Goal: Information Seeking & Learning: Learn about a topic

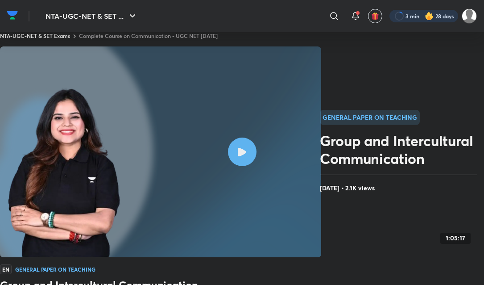
click at [401, 14] on div at bounding box center [423, 16] width 69 height 12
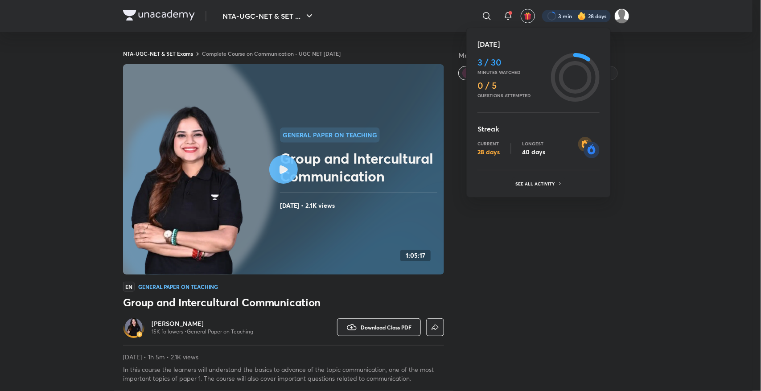
click at [277, 169] on div at bounding box center [380, 195] width 761 height 391
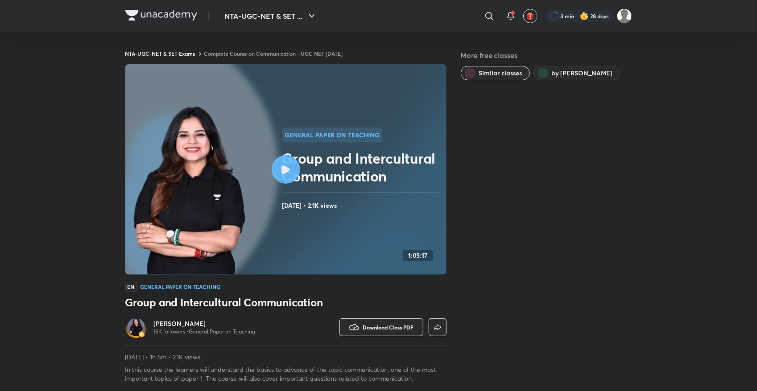
click at [319, 54] on link "Complete Course on Communication - UGC NET [DATE]" at bounding box center [273, 53] width 139 height 7
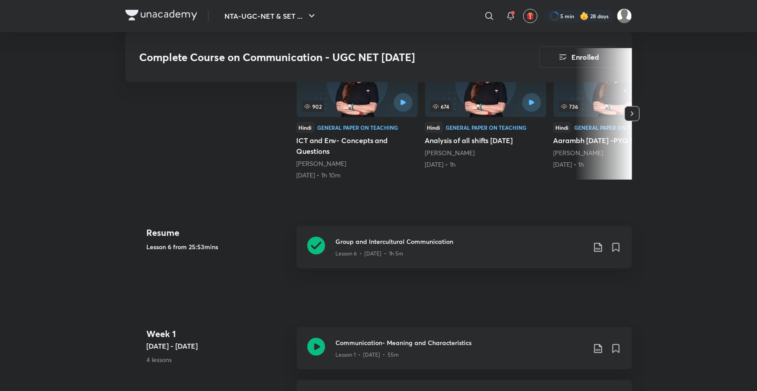
scroll to position [245, 0]
click at [313, 243] on icon at bounding box center [316, 246] width 18 height 18
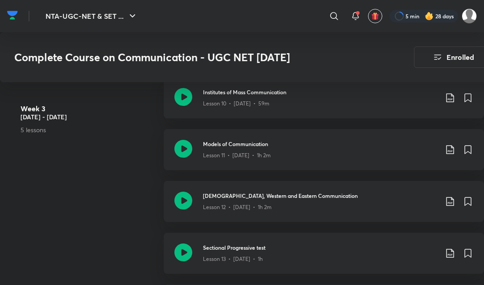
scroll to position [1048, 0]
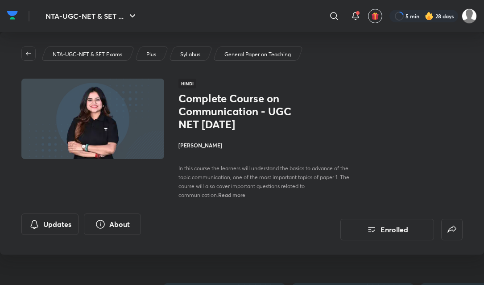
click at [193, 51] on p "Syllabus" at bounding box center [190, 54] width 20 height 8
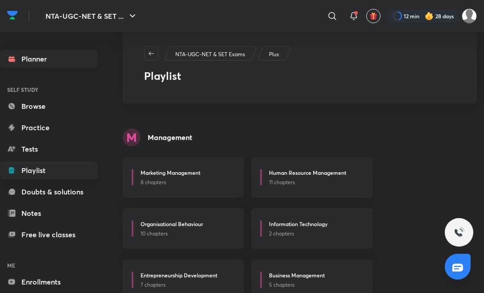
click at [49, 57] on link "Planner" at bounding box center [49, 59] width 98 height 18
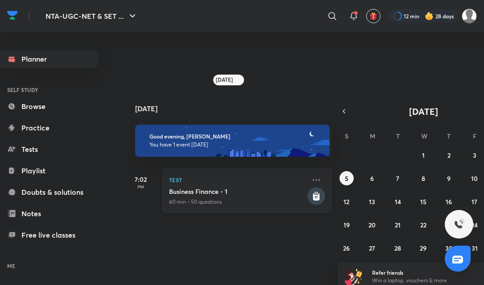
click at [206, 190] on h5 "Business Finance - 1" at bounding box center [237, 191] width 136 height 9
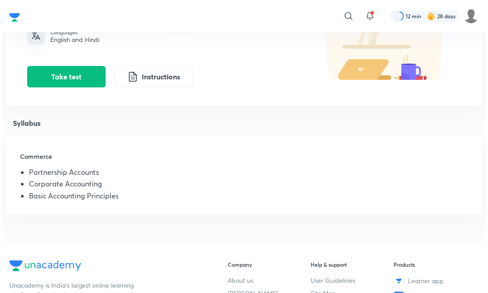
scroll to position [112, 0]
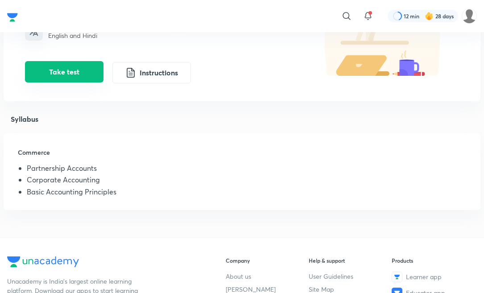
click at [65, 71] on button "Take test" at bounding box center [64, 71] width 79 height 21
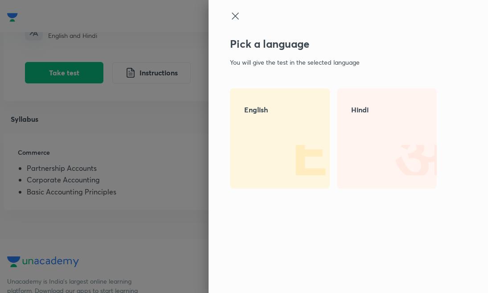
click at [262, 125] on div "English" at bounding box center [280, 138] width 100 height 100
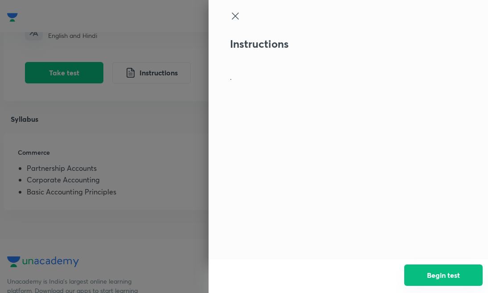
click at [436, 279] on button "Begin test" at bounding box center [444, 275] width 79 height 21
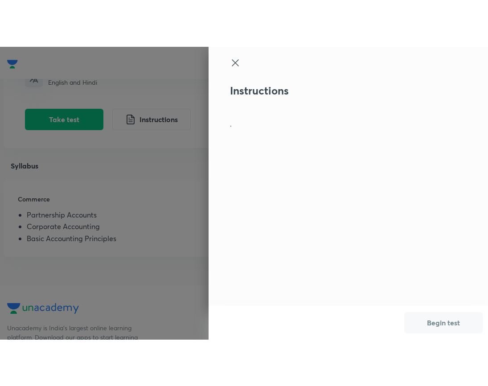
scroll to position [0, 0]
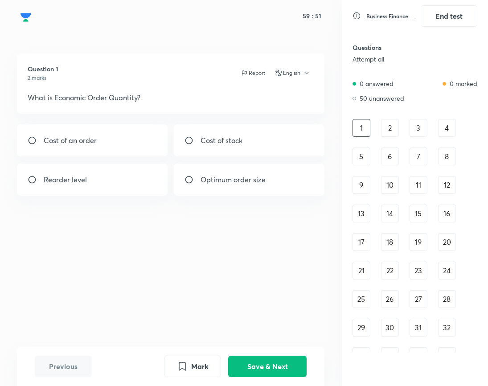
click at [126, 187] on div "Reorder level" at bounding box center [92, 180] width 151 height 32
radio input "true"
click at [258, 366] on button "Save & Next" at bounding box center [267, 365] width 79 height 21
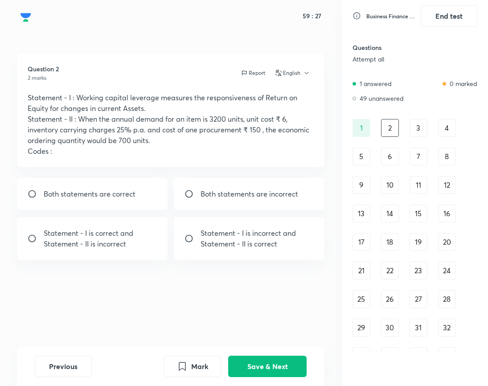
click at [135, 194] on p "Both statements are correct" at bounding box center [90, 194] width 92 height 11
radio input "true"
click at [258, 366] on button "Save & Next" at bounding box center [267, 365] width 79 height 21
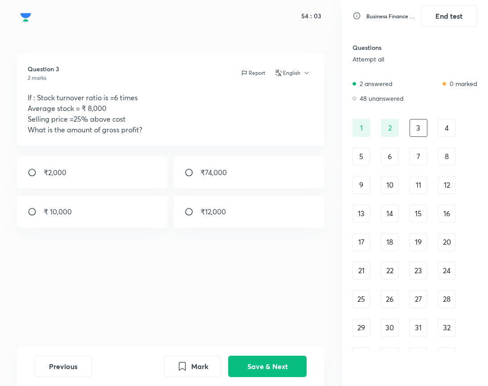
click at [214, 212] on p "₹12,000" at bounding box center [213, 212] width 25 height 11
radio input "true"
click at [270, 367] on button "Save & Next" at bounding box center [267, 365] width 79 height 21
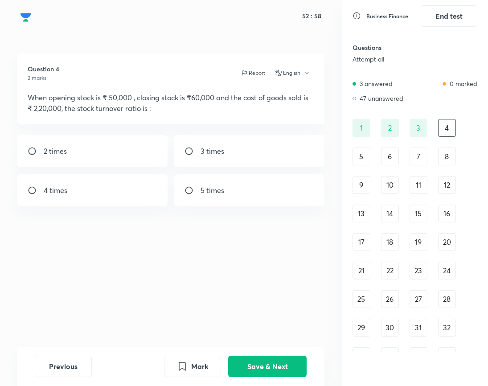
drag, startPoint x: 101, startPoint y: 205, endPoint x: 101, endPoint y: 198, distance: 7.6
click at [101, 198] on div "4 times" at bounding box center [92, 190] width 151 height 32
click at [61, 194] on p "4 times" at bounding box center [56, 190] width 24 height 11
radio input "true"
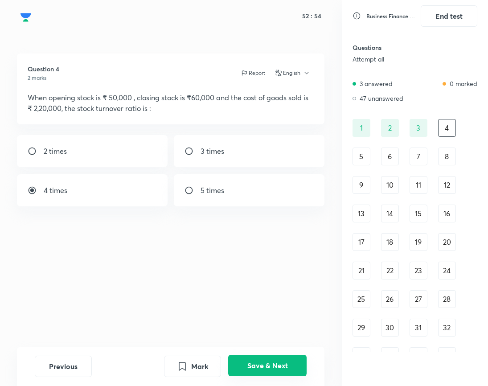
click at [254, 370] on button "Save & Next" at bounding box center [267, 365] width 79 height 21
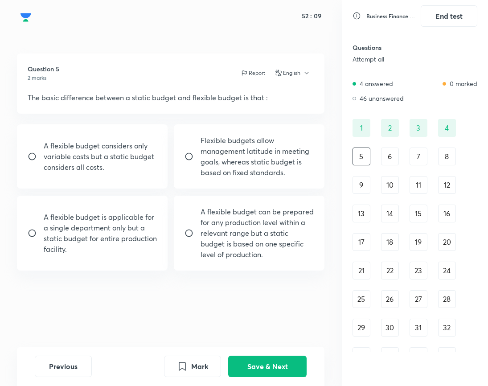
click at [208, 252] on p "A flexible budget can be prepared for any production level within a relevant ra…" at bounding box center [257, 234] width 113 height 54
radio input "true"
click at [275, 371] on button "Save & Next" at bounding box center [267, 365] width 79 height 21
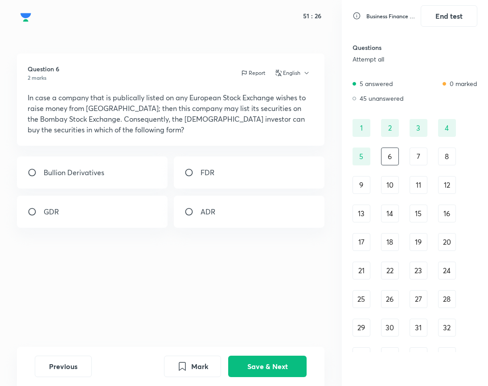
click at [207, 176] on p "FDR" at bounding box center [208, 172] width 14 height 11
radio input "true"
click at [264, 364] on button "Save & Next" at bounding box center [267, 365] width 79 height 21
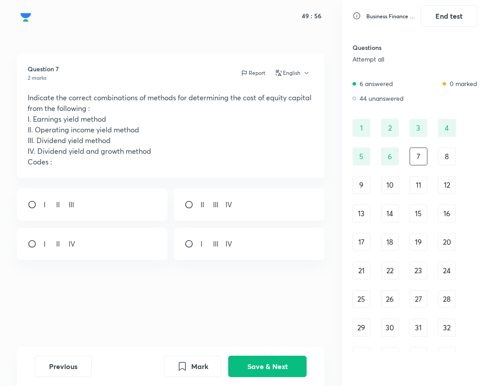
click at [120, 208] on div "I II III" at bounding box center [92, 205] width 151 height 32
radio input "true"
click at [272, 369] on button "Save & Next" at bounding box center [267, 365] width 79 height 21
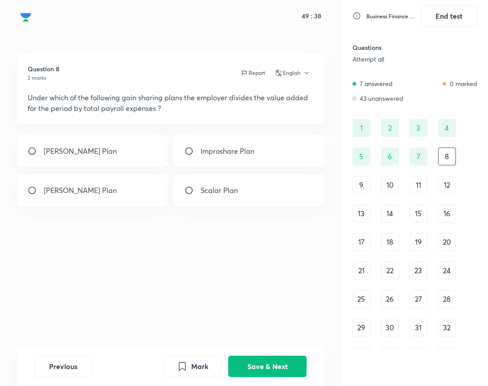
click at [200, 192] on input "radio" at bounding box center [193, 190] width 16 height 9
radio input "true"
click at [265, 373] on button "Save & Next" at bounding box center [267, 365] width 79 height 21
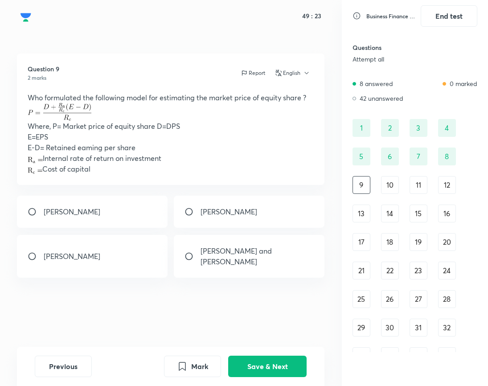
click at [206, 249] on p "[PERSON_NAME] and [PERSON_NAME]" at bounding box center [257, 256] width 113 height 21
radio input "true"
click at [253, 364] on button "Save & Next" at bounding box center [267, 365] width 79 height 21
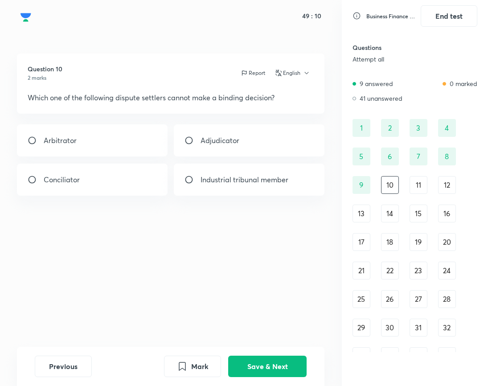
click at [239, 177] on p "Industrial tribunal member" at bounding box center [245, 179] width 88 height 11
radio input "true"
click at [268, 360] on button "Save & Next" at bounding box center [267, 365] width 79 height 21
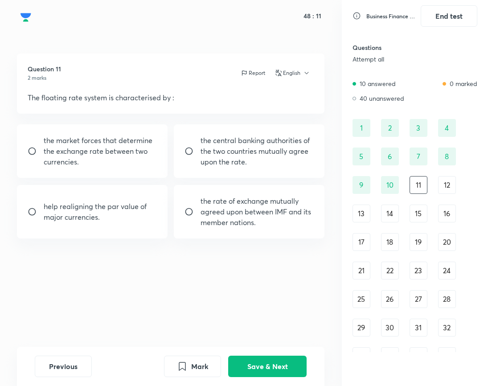
click at [86, 134] on div "the market forces that determine the exchange rate between two currencies." at bounding box center [92, 151] width 151 height 54
radio input "true"
click at [262, 368] on button "Save & Next" at bounding box center [267, 365] width 79 height 21
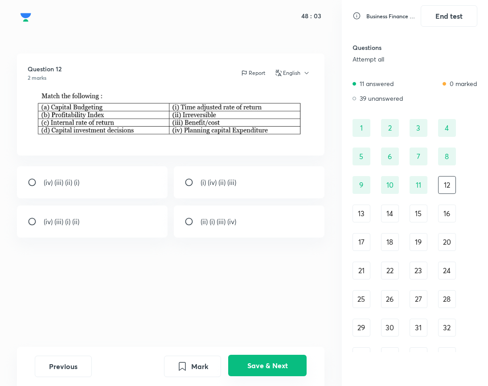
click at [262, 368] on button "Save & Next" at bounding box center [267, 365] width 79 height 21
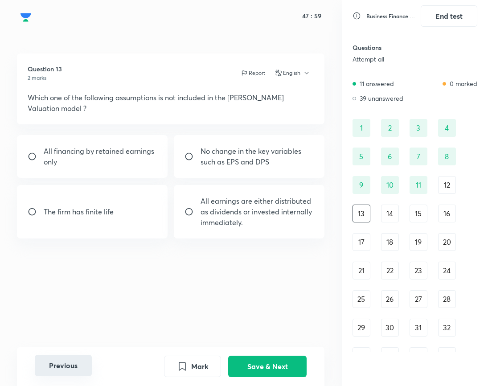
click at [74, 366] on button "Previous" at bounding box center [63, 365] width 57 height 21
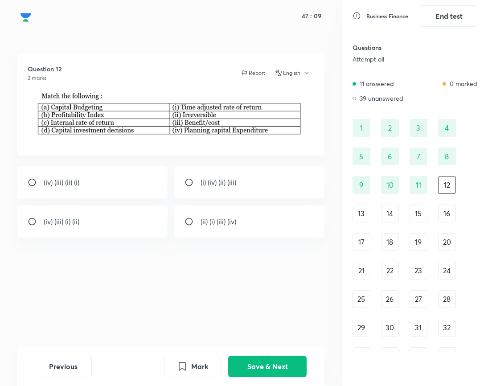
click at [91, 221] on div "(iv) (iii) (i) (ii)" at bounding box center [92, 222] width 151 height 32
radio input "true"
click at [272, 369] on button "Save & Next" at bounding box center [267, 365] width 79 height 21
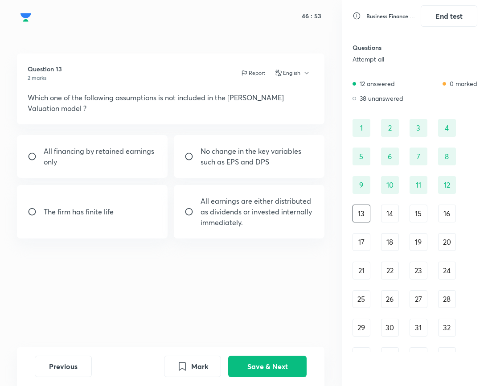
click at [209, 199] on p "All earnings are either distributed as dividends or invested internally immedia…" at bounding box center [257, 212] width 113 height 32
radio input "true"
click at [257, 365] on button "Save & Next" at bounding box center [267, 365] width 79 height 21
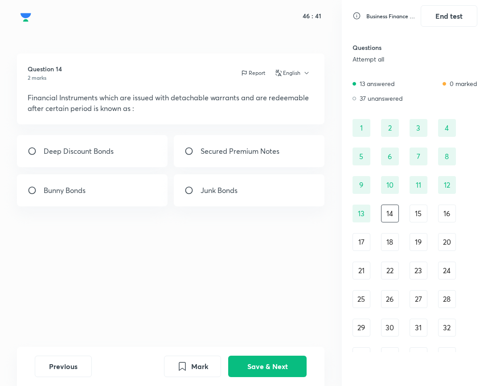
click at [133, 161] on div "Deep Discount Bonds" at bounding box center [92, 151] width 151 height 32
radio input "true"
click at [248, 367] on button "Save & Next" at bounding box center [267, 365] width 79 height 21
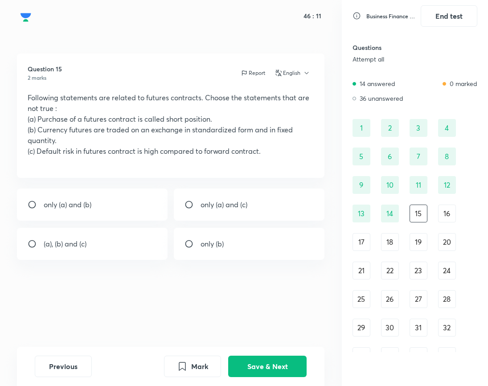
click at [204, 204] on p "only (a) and (c)" at bounding box center [224, 204] width 47 height 11
radio input "true"
click at [260, 366] on button "Save & Next" at bounding box center [267, 365] width 79 height 21
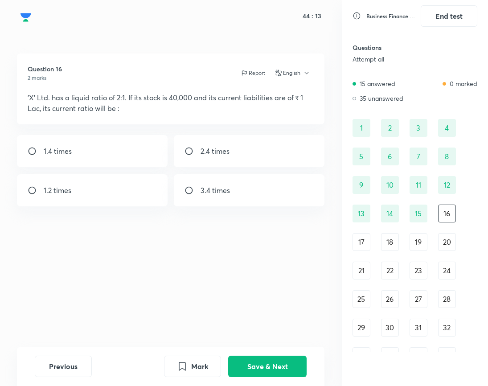
click at [108, 143] on div "1.4 times" at bounding box center [92, 151] width 151 height 32
radio input "true"
click at [256, 372] on button "Save & Next" at bounding box center [267, 365] width 79 height 21
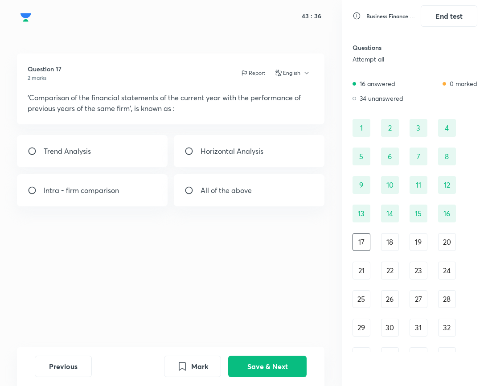
click at [225, 191] on p "All of the above" at bounding box center [226, 190] width 51 height 11
radio input "true"
click at [256, 362] on button "Save & Next" at bounding box center [267, 365] width 79 height 21
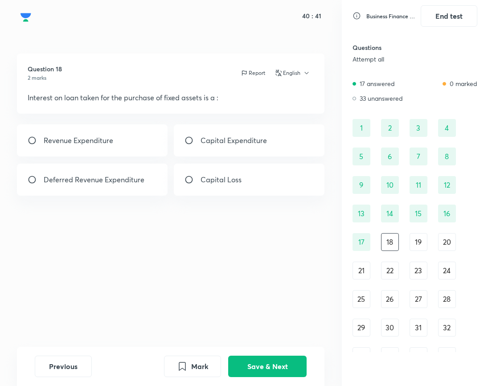
click at [187, 145] on div "Capital Expenditure" at bounding box center [249, 140] width 151 height 32
radio input "true"
click at [246, 367] on button "Save & Next" at bounding box center [267, 365] width 79 height 21
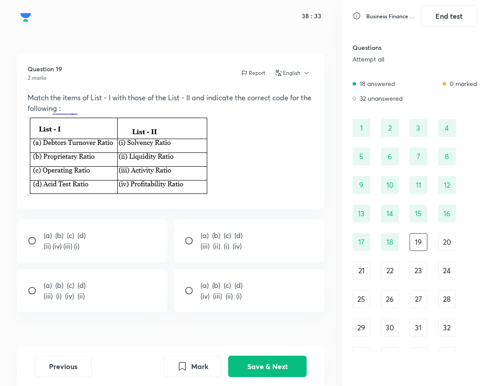
click at [67, 297] on p "(iii) (i) (iv) (ii)" at bounding box center [65, 296] width 42 height 11
radio input "true"
click at [285, 370] on button "Save & Next" at bounding box center [267, 365] width 79 height 21
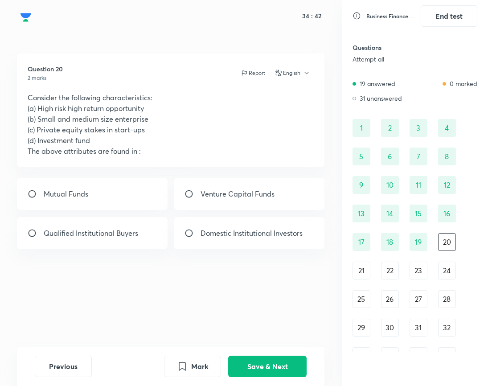
click at [244, 228] on p "﻿Domestic Institutional Investors" at bounding box center [252, 233] width 102 height 11
radio input "true"
click at [270, 372] on button "Save & Next" at bounding box center [267, 365] width 79 height 21
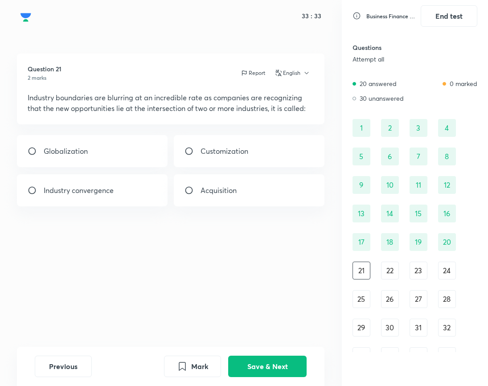
click at [115, 146] on div "Globalization" at bounding box center [92, 151] width 151 height 32
radio input "true"
click at [280, 368] on button "Save & Next" at bounding box center [267, 365] width 79 height 21
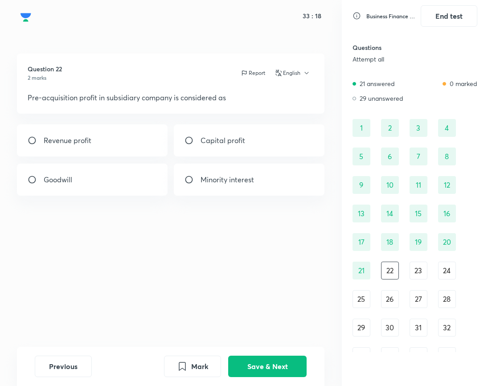
click at [95, 174] on div "Goodwill" at bounding box center [92, 180] width 151 height 32
radio input "true"
click at [246, 356] on button "Save & Next" at bounding box center [267, 365] width 79 height 21
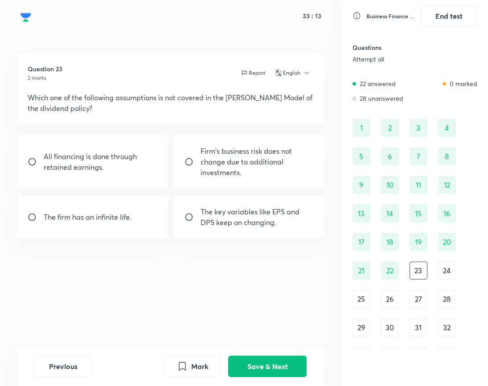
click at [235, 221] on p "The key variables like EPS and DPS keep on changing." at bounding box center [257, 217] width 113 height 21
radio input "true"
click at [251, 361] on button "Save & Next" at bounding box center [267, 365] width 79 height 21
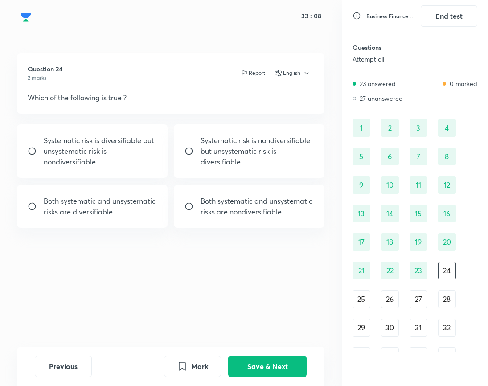
click at [143, 153] on p "Systematic risk is diversifiable but unsystematic risk is nondiversifiable." at bounding box center [100, 151] width 113 height 32
radio input "true"
click at [274, 366] on button "Save & Next" at bounding box center [267, 365] width 79 height 21
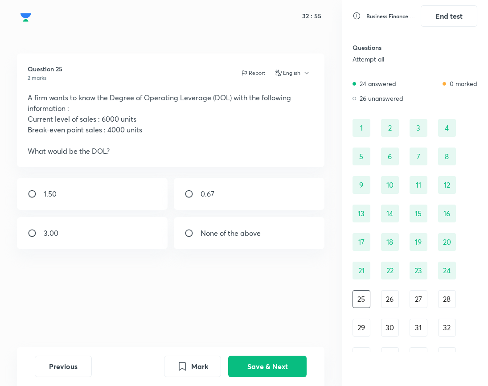
click at [90, 238] on div "3.00" at bounding box center [92, 233] width 151 height 32
radio input "true"
click at [259, 373] on button "Save & Next" at bounding box center [267, 365] width 79 height 21
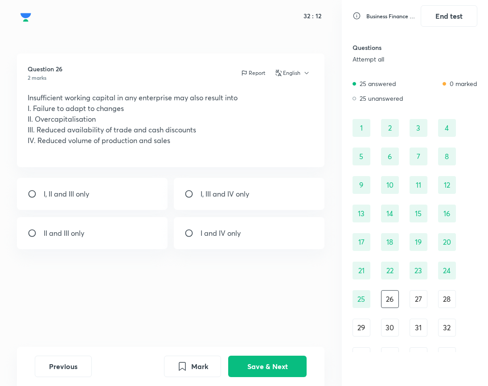
click at [227, 201] on div "I, III and IV only" at bounding box center [249, 194] width 151 height 32
radio input "true"
click at [261, 365] on button "Save & Next" at bounding box center [267, 365] width 79 height 21
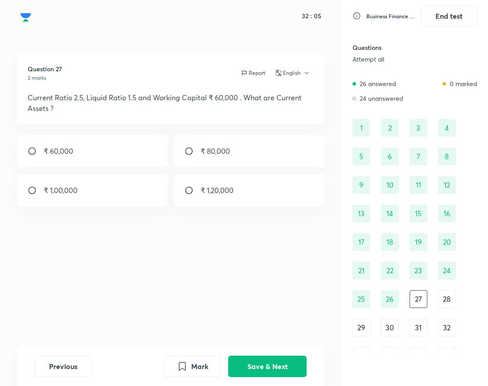
click at [228, 190] on p "₹ 1,20,000" at bounding box center [217, 190] width 33 height 11
radio input "true"
click at [257, 373] on button "Save & Next" at bounding box center [267, 365] width 79 height 21
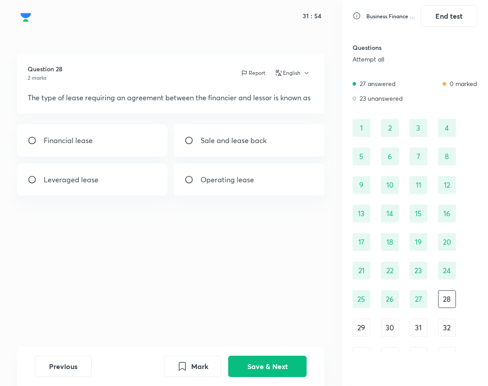
click at [121, 152] on div "Financial lease" at bounding box center [92, 140] width 151 height 32
radio input "true"
click at [273, 372] on button "Save & Next" at bounding box center [267, 365] width 79 height 21
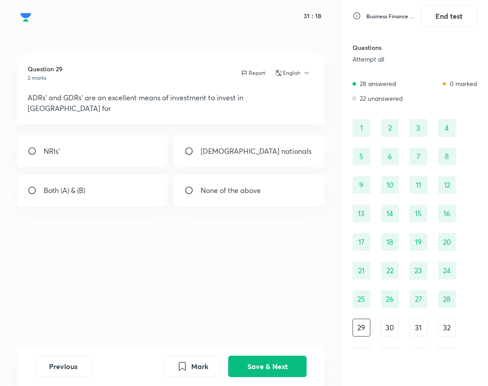
click at [215, 185] on p "None of the above" at bounding box center [231, 190] width 60 height 11
radio input "true"
click at [271, 372] on button "Save & Next" at bounding box center [267, 365] width 79 height 21
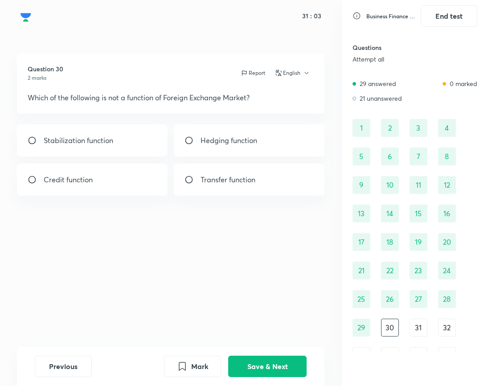
click at [124, 152] on div "Stabilization function" at bounding box center [92, 140] width 151 height 32
radio input "true"
click at [252, 362] on button "Save & Next" at bounding box center [267, 365] width 79 height 21
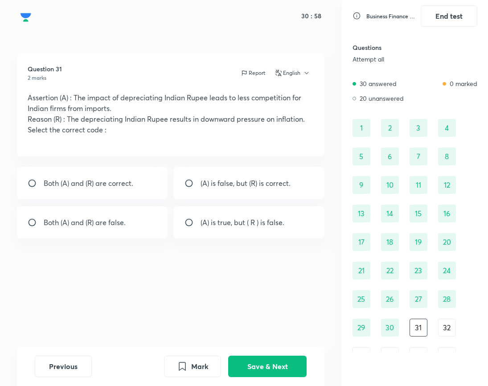
click at [268, 179] on p "(A) is false, but (R) is correct." at bounding box center [246, 183] width 90 height 11
radio input "true"
click at [278, 364] on button "Save & Next" at bounding box center [267, 365] width 79 height 21
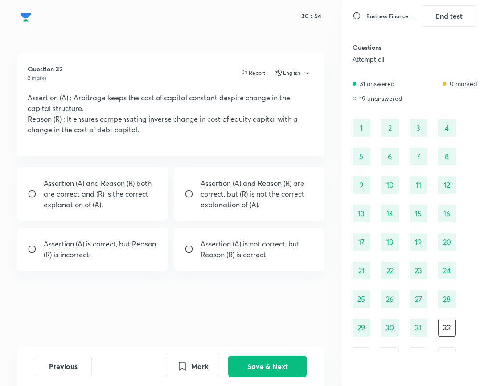
click at [105, 188] on p "Assertion (A) and Reason (R) both are correct and (R) is the correct explanatio…" at bounding box center [100, 194] width 113 height 32
radio input "true"
click at [266, 357] on button "Save & Next" at bounding box center [267, 365] width 79 height 21
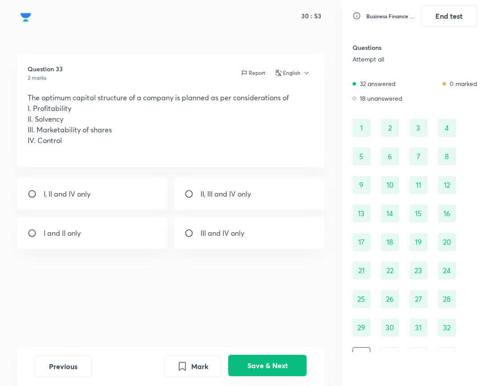
scroll to position [12, 0]
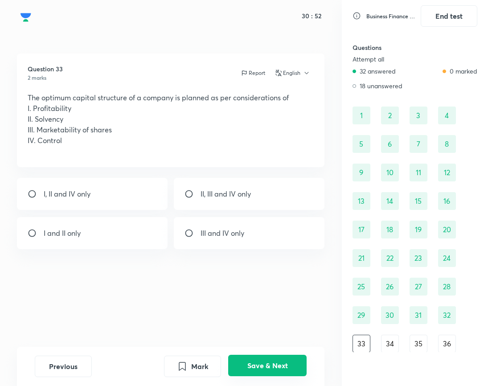
click at [266, 357] on button "Save & Next" at bounding box center [267, 365] width 79 height 21
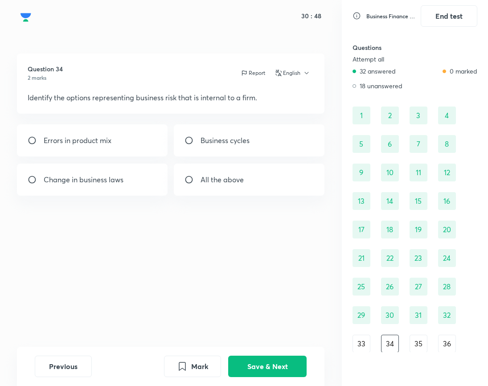
click at [357, 347] on div "33" at bounding box center [362, 344] width 18 height 18
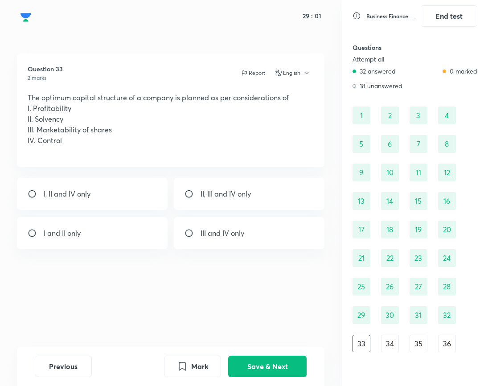
click at [215, 239] on div "III and IV only" at bounding box center [249, 233] width 151 height 32
radio input "true"
click at [281, 364] on button "Save & Next" at bounding box center [267, 365] width 79 height 21
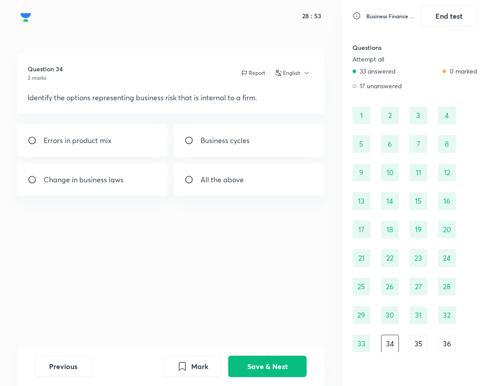
click at [241, 182] on p "All the above" at bounding box center [222, 179] width 43 height 11
radio input "true"
click at [280, 365] on button "Save & Next" at bounding box center [267, 365] width 79 height 21
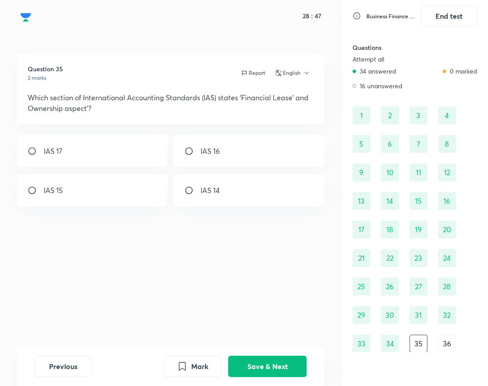
click at [225, 184] on div "IAS 14" at bounding box center [249, 190] width 151 height 32
radio input "true"
click at [279, 368] on button "Save & Next" at bounding box center [267, 365] width 79 height 21
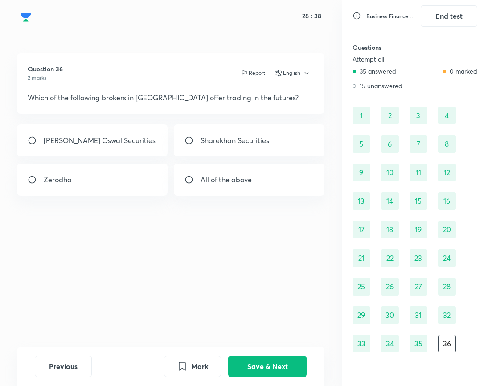
click at [251, 184] on p "All of the above" at bounding box center [226, 179] width 51 height 11
radio input "true"
click at [281, 366] on button "Save & Next" at bounding box center [267, 365] width 79 height 21
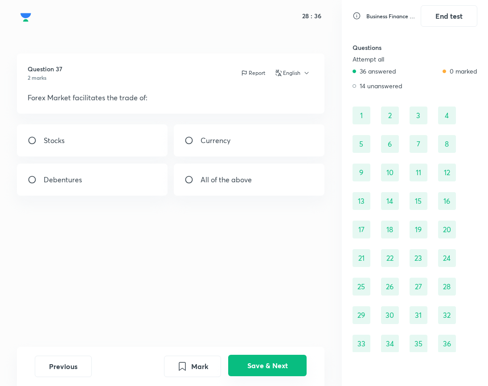
scroll to position [41, 0]
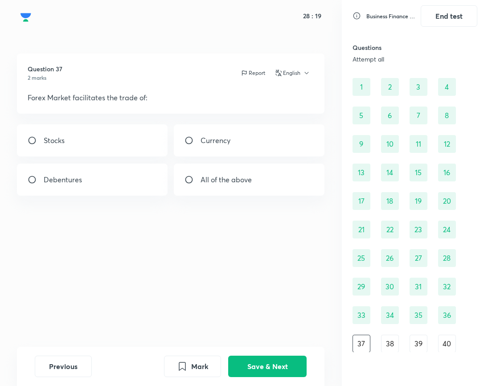
click at [253, 182] on div "All of the above" at bounding box center [249, 180] width 151 height 32
radio input "true"
click at [276, 368] on button "Save & Next" at bounding box center [267, 365] width 79 height 21
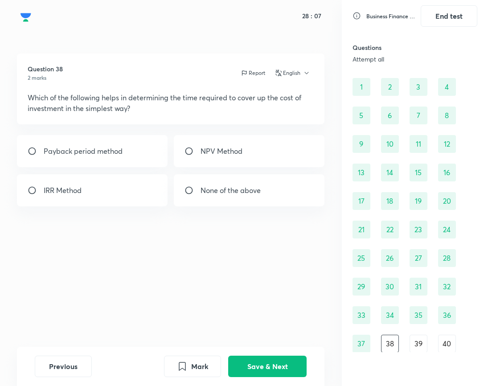
click at [124, 161] on div "Payback period method" at bounding box center [92, 151] width 151 height 32
radio input "true"
click at [259, 360] on button "Save & Next" at bounding box center [267, 365] width 79 height 21
click at [95, 152] on div "NPV" at bounding box center [92, 151] width 151 height 32
radio input "true"
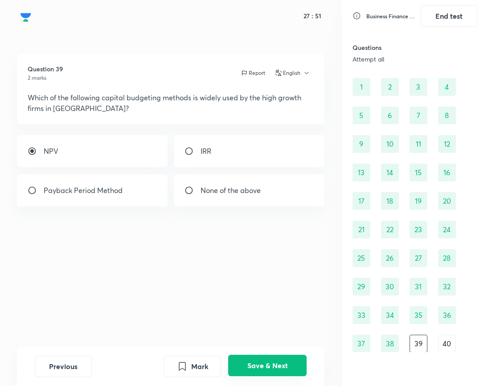
click at [259, 362] on button "Save & Next" at bounding box center [267, 365] width 79 height 21
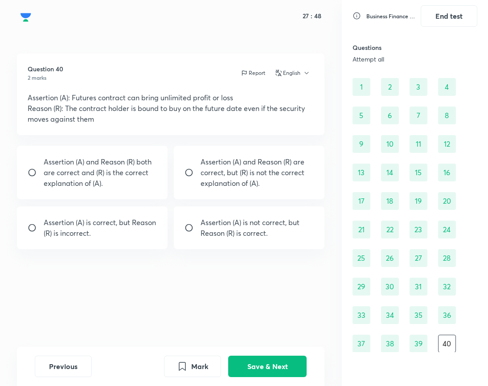
click at [257, 174] on p "Assertion (A) and Reason (R) are correct, but (R) is not the correct explanatio…" at bounding box center [257, 173] width 113 height 32
radio input "true"
click at [290, 368] on button "Save & Next" at bounding box center [267, 365] width 79 height 21
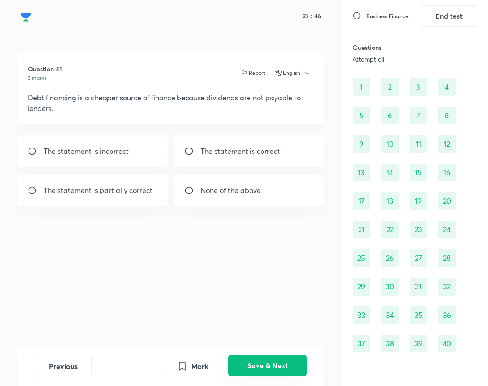
scroll to position [70, 0]
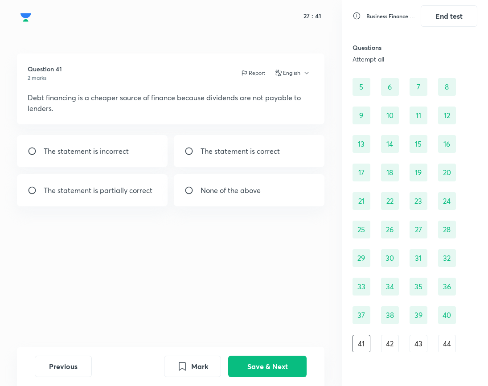
click at [110, 154] on p "The statement is incorrect" at bounding box center [86, 151] width 85 height 11
radio input "true"
click at [273, 372] on button "Save & Next" at bounding box center [267, 365] width 79 height 21
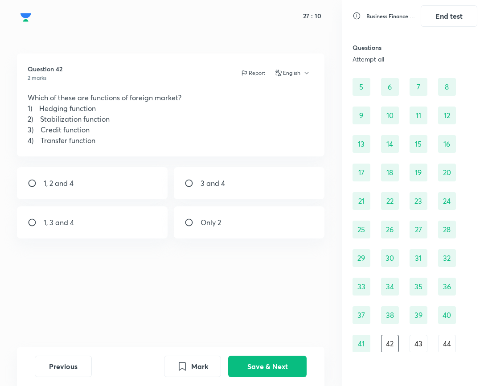
click at [106, 222] on div "1, 3 and 4" at bounding box center [92, 223] width 151 height 32
radio input "true"
click at [266, 371] on button "Save & Next" at bounding box center [267, 365] width 79 height 21
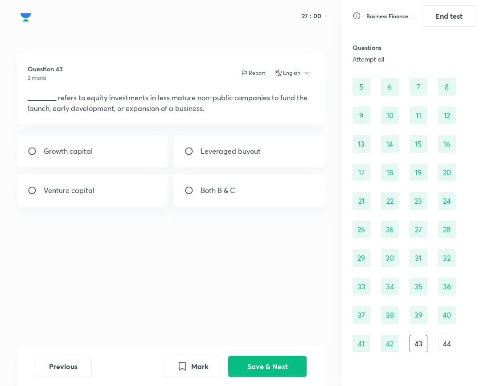
click at [205, 157] on div "Leveraged buyout" at bounding box center [249, 151] width 151 height 32
radio input "true"
click at [278, 364] on button "Save & Next" at bounding box center [267, 365] width 79 height 21
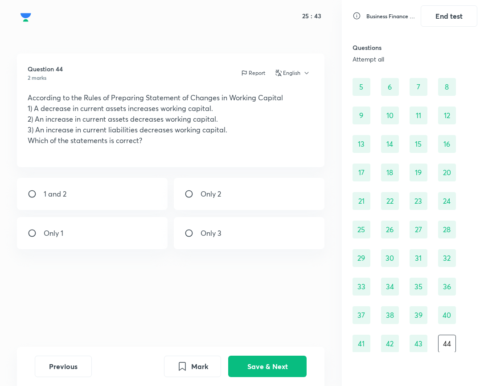
click at [219, 230] on p "Only 3" at bounding box center [211, 233] width 21 height 11
radio input "true"
click at [289, 366] on button "Save & Next" at bounding box center [267, 365] width 79 height 21
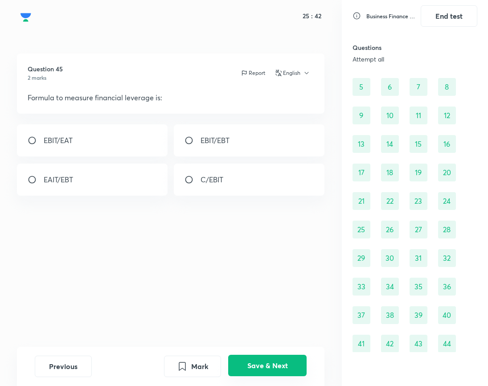
scroll to position [83, 0]
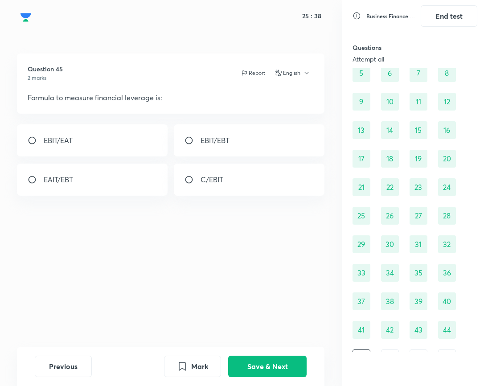
click at [102, 139] on div "EBIT/EAT" at bounding box center [92, 140] width 151 height 32
radio input "true"
click at [257, 362] on button "Save & Next" at bounding box center [267, 365] width 79 height 21
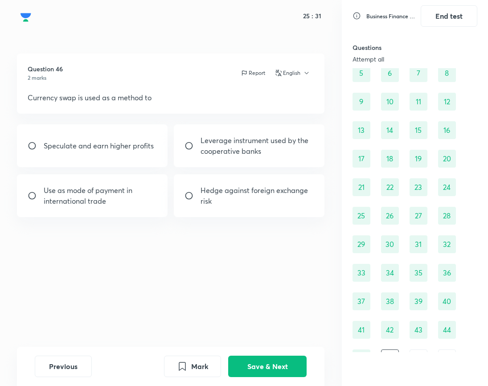
click at [214, 145] on p "Leverage instrument used by the cooperative banks" at bounding box center [257, 145] width 113 height 21
radio input "true"
click at [256, 363] on button "Save & Next" at bounding box center [267, 365] width 79 height 21
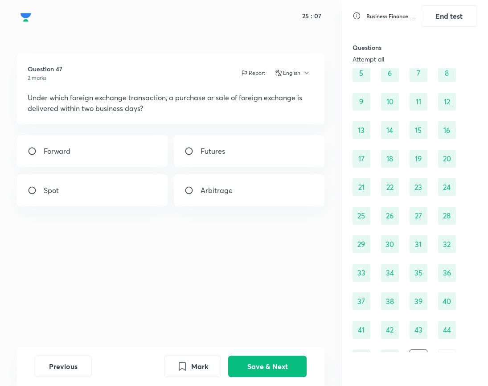
click at [121, 148] on div "Forward" at bounding box center [92, 151] width 151 height 32
radio input "true"
click at [257, 366] on button "Save & Next" at bounding box center [267, 365] width 79 height 21
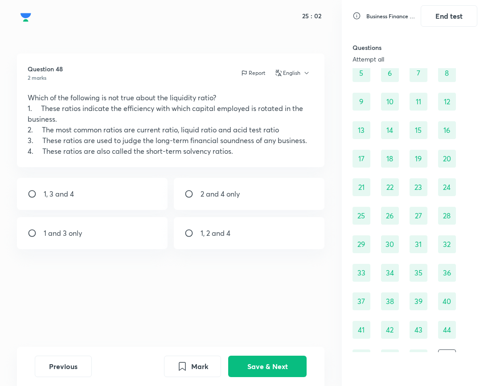
click at [211, 202] on div "2 and 4 only" at bounding box center [249, 194] width 151 height 32
radio input "true"
click at [244, 366] on button "Save & Next" at bounding box center [267, 365] width 79 height 21
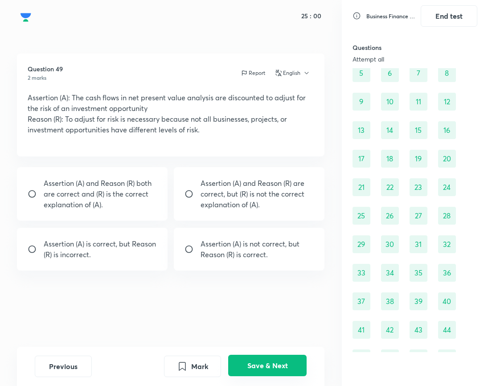
scroll to position [112, 0]
click at [129, 246] on p "Assertion (A) is correct, but Reason (R) is incorrect." at bounding box center [100, 249] width 113 height 21
radio input "true"
click at [253, 377] on div "Mark Save & Next" at bounding box center [235, 366] width 143 height 21
click at [255, 373] on button "Save & Next" at bounding box center [267, 365] width 79 height 21
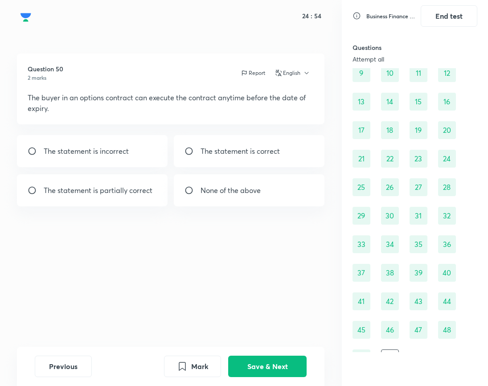
click at [135, 155] on div "The statement is incorrect" at bounding box center [92, 151] width 151 height 32
radio input "true"
click at [264, 364] on button "Save & Next" at bounding box center [267, 365] width 79 height 21
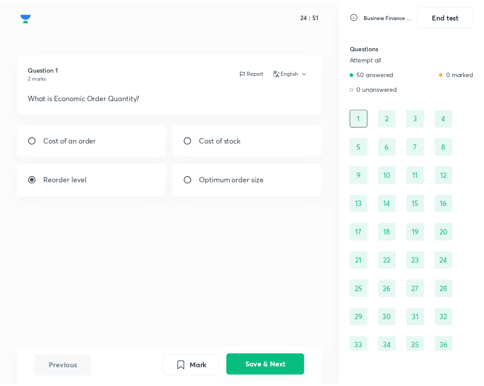
scroll to position [0, 0]
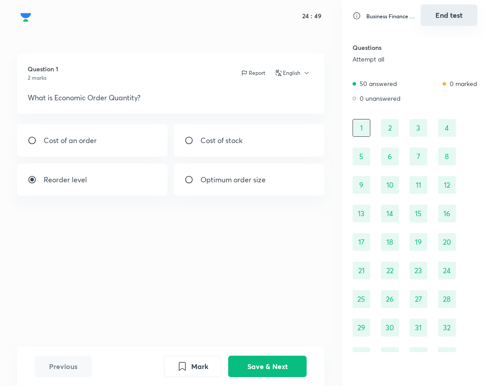
click at [443, 17] on button "End test" at bounding box center [449, 14] width 57 height 21
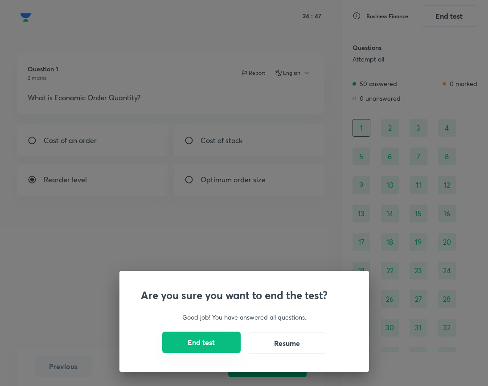
drag, startPoint x: 223, startPoint y: 334, endPoint x: 220, endPoint y: 340, distance: 7.4
click at [220, 340] on button "End test" at bounding box center [201, 342] width 79 height 21
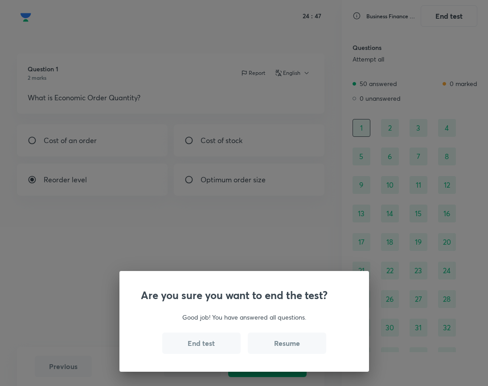
click at [220, 340] on button "End test" at bounding box center [201, 343] width 79 height 21
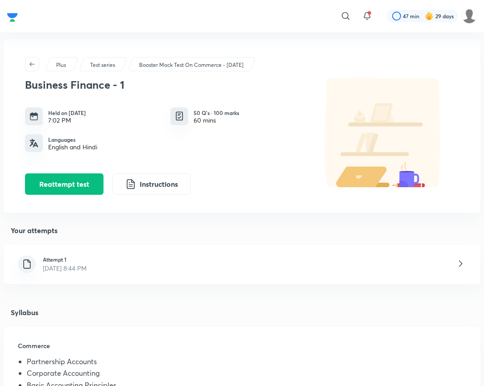
click at [111, 273] on div "Attempt 1 [DATE] 8:44 PM" at bounding box center [242, 264] width 477 height 39
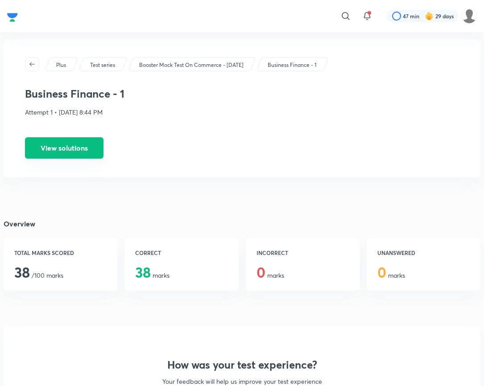
click at [81, 151] on button "View solutions" at bounding box center [64, 147] width 79 height 21
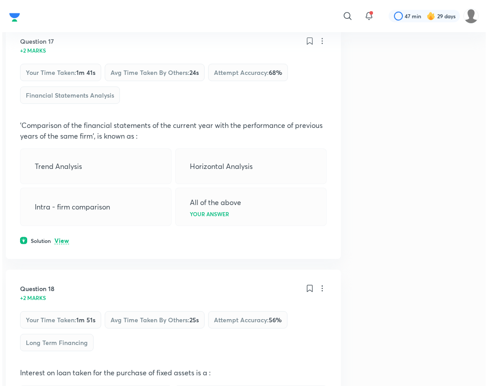
scroll to position [4461, 0]
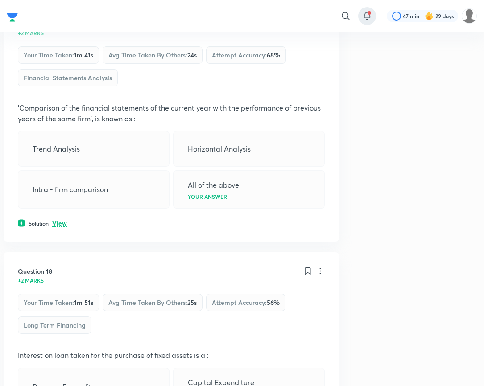
click at [368, 17] on icon at bounding box center [367, 16] width 11 height 11
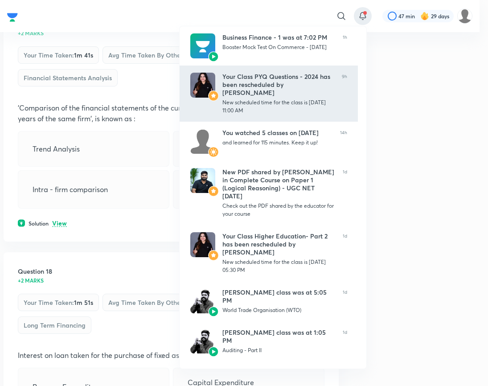
click at [267, 79] on div "Your Class PYQ Questions - 2024 has been rescheduled by [PERSON_NAME]" at bounding box center [279, 85] width 112 height 24
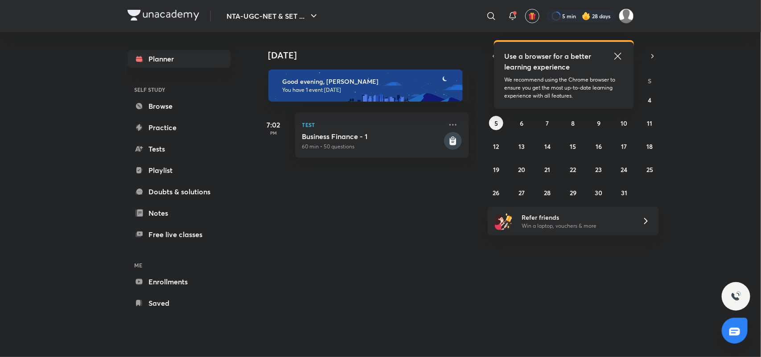
click at [274, 54] on icon at bounding box center [618, 56] width 11 height 11
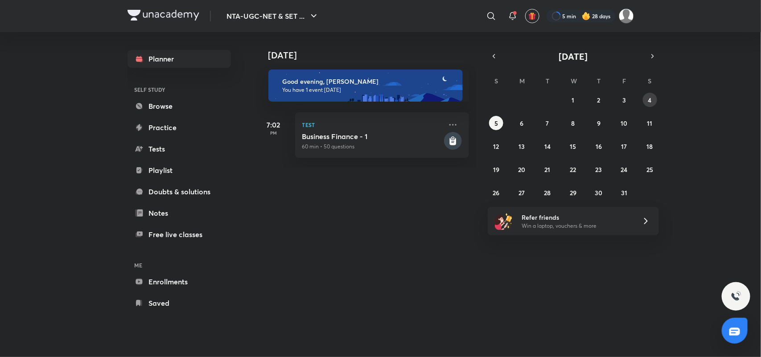
click at [274, 103] on abbr "4" at bounding box center [651, 100] width 4 height 8
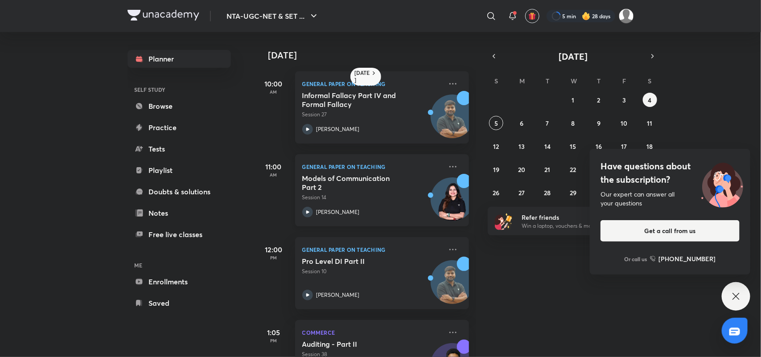
click at [274, 151] on p "Session 14" at bounding box center [372, 198] width 140 height 8
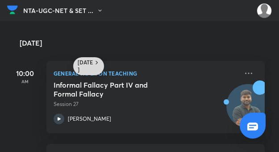
click at [91, 61] on h6 "[DATE]" at bounding box center [86, 66] width 16 height 14
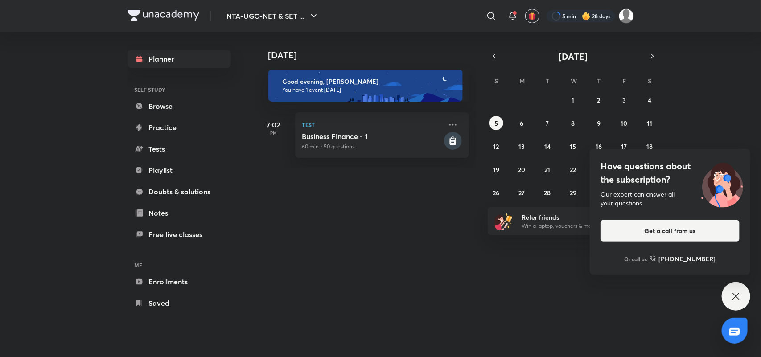
click at [274, 151] on icon at bounding box center [736, 296] width 11 height 11
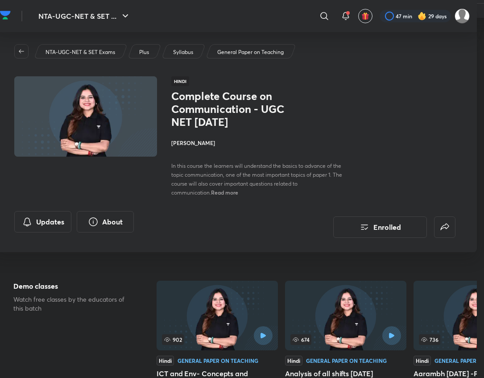
scroll to position [0, 7]
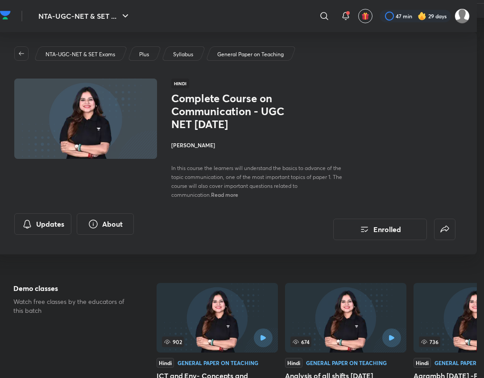
click at [193, 145] on h4 "[PERSON_NAME]" at bounding box center [259, 145] width 177 height 8
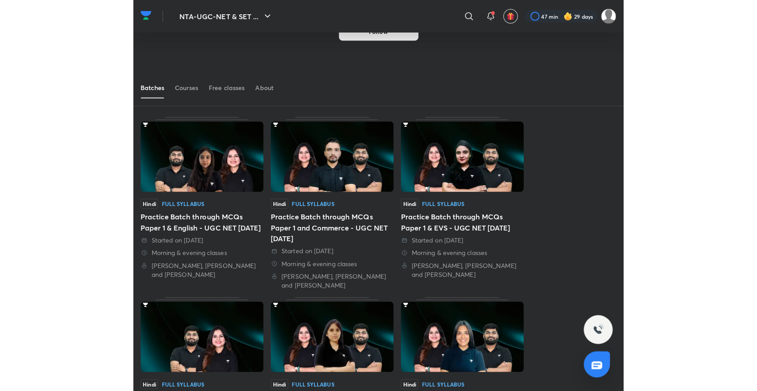
scroll to position [67, 0]
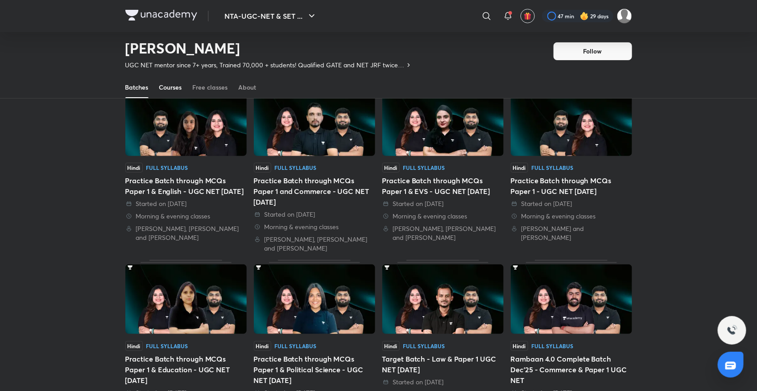
click at [164, 90] on div "Courses" at bounding box center [170, 87] width 23 height 9
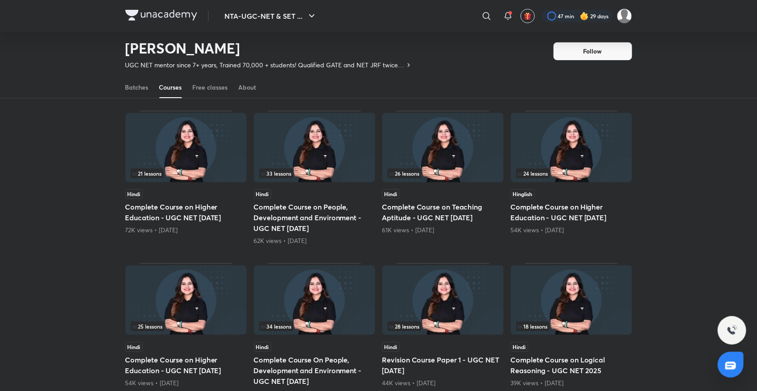
scroll to position [39, 0]
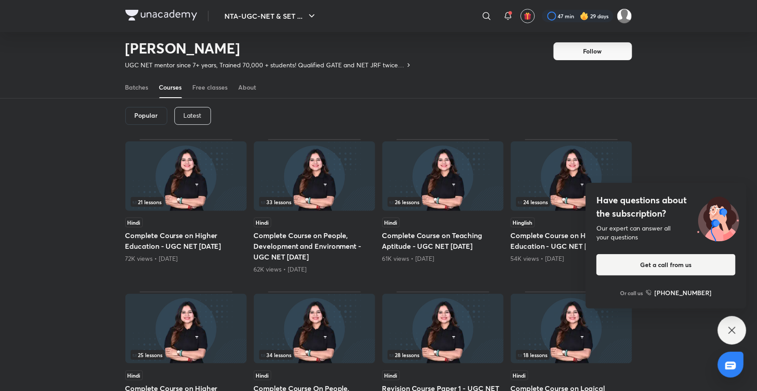
click at [484, 331] on icon at bounding box center [732, 330] width 11 height 11
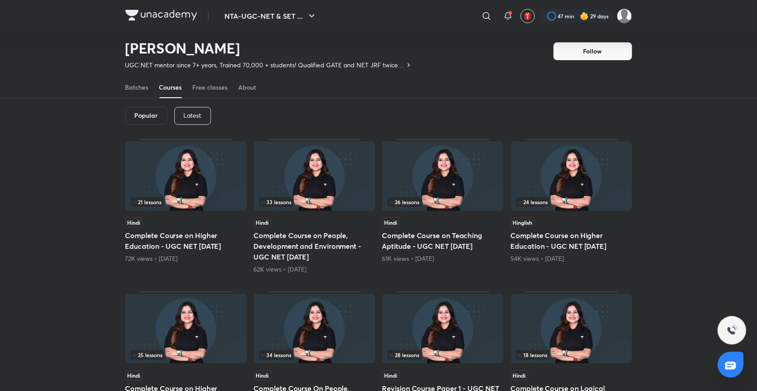
click at [188, 114] on p "Latest" at bounding box center [193, 115] width 18 height 7
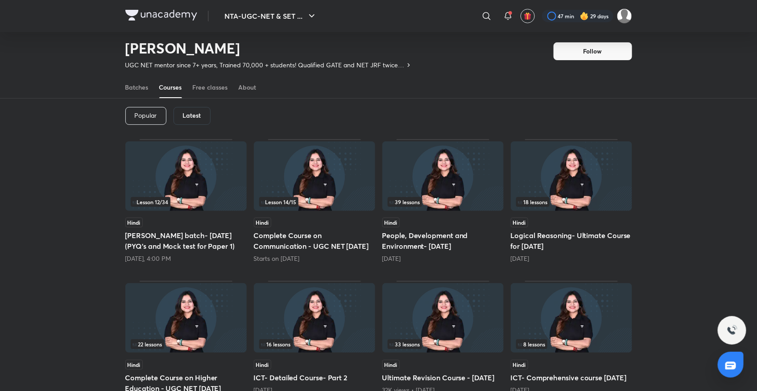
click at [168, 241] on h5 "Maha Abhyaas batch- December 2025 (PYQ's and Mock test for Paper 1)" at bounding box center [185, 240] width 121 height 21
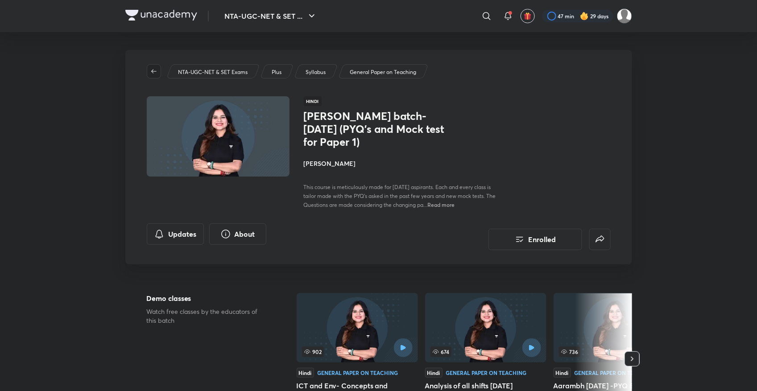
click at [155, 72] on icon "button" at bounding box center [153, 71] width 7 height 7
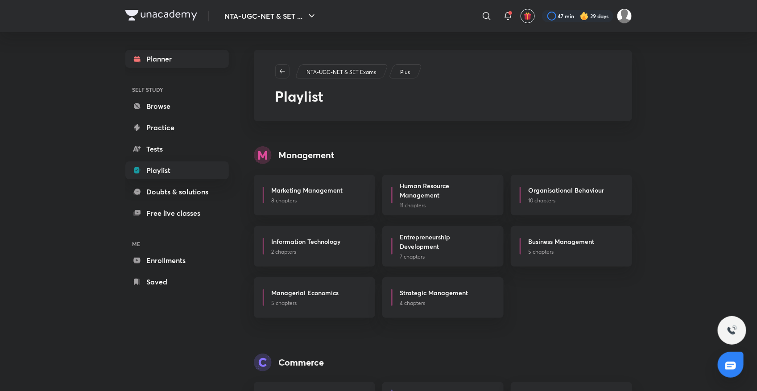
scroll to position [1046, 0]
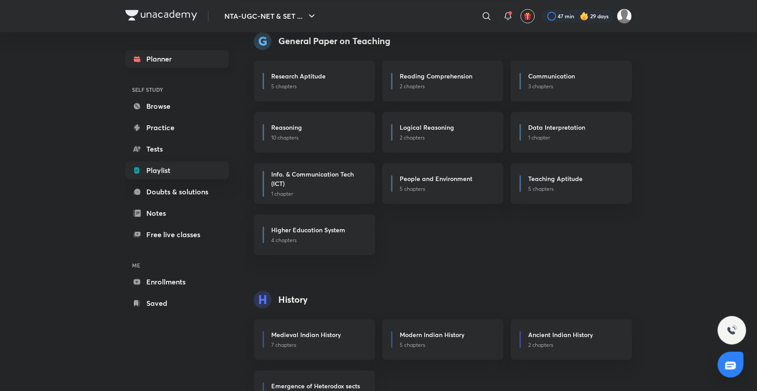
click at [177, 57] on link "Planner" at bounding box center [176, 59] width 103 height 18
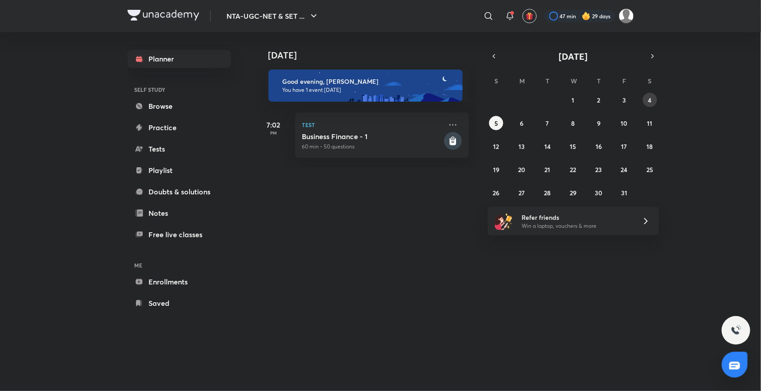
click at [484, 103] on button "4" at bounding box center [650, 100] width 14 height 14
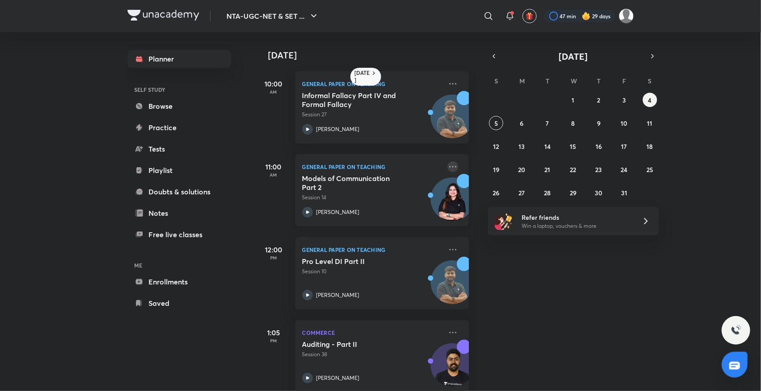
click at [448, 166] on icon at bounding box center [453, 166] width 11 height 11
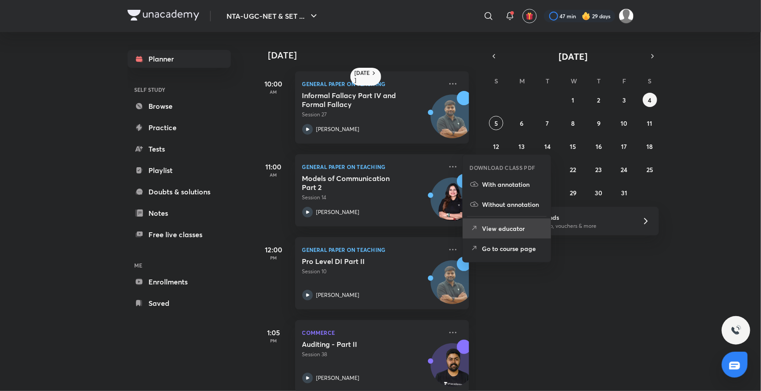
click at [484, 233] on p "View educator" at bounding box center [514, 228] width 62 height 9
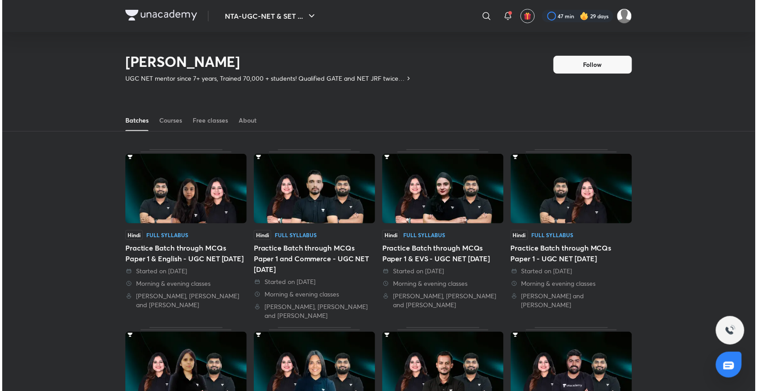
scroll to position [39, 0]
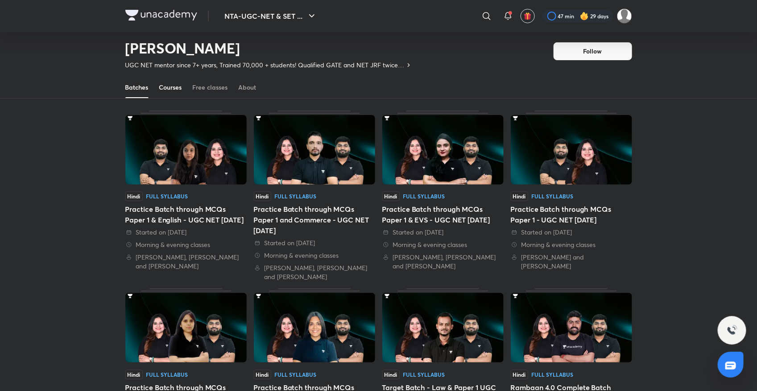
click at [172, 84] on div "Courses" at bounding box center [170, 87] width 23 height 9
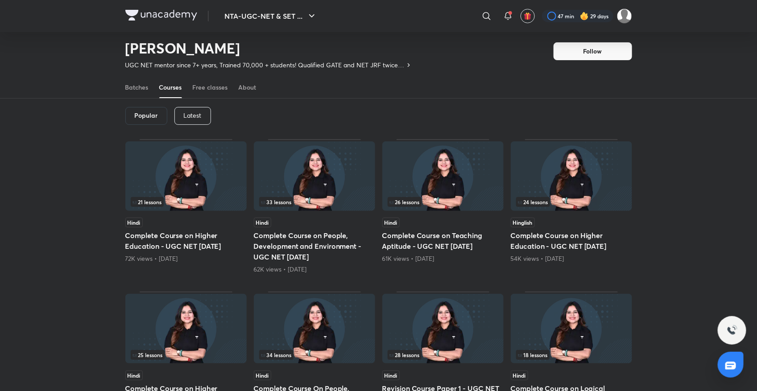
click at [194, 114] on p "Latest" at bounding box center [193, 115] width 18 height 7
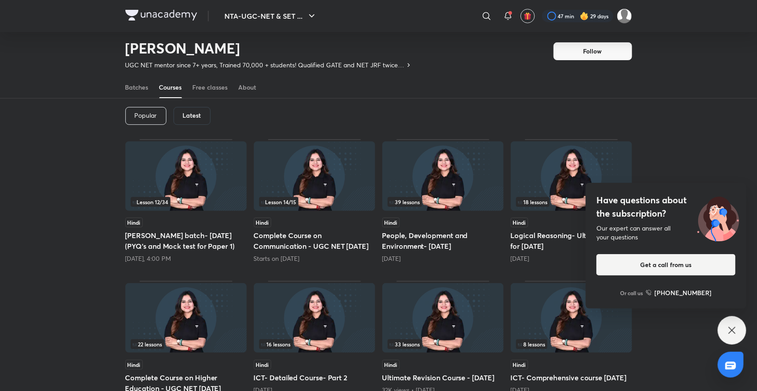
click at [291, 241] on h5 "Complete Course on Communication - UGC NET [DATE]" at bounding box center [314, 240] width 121 height 21
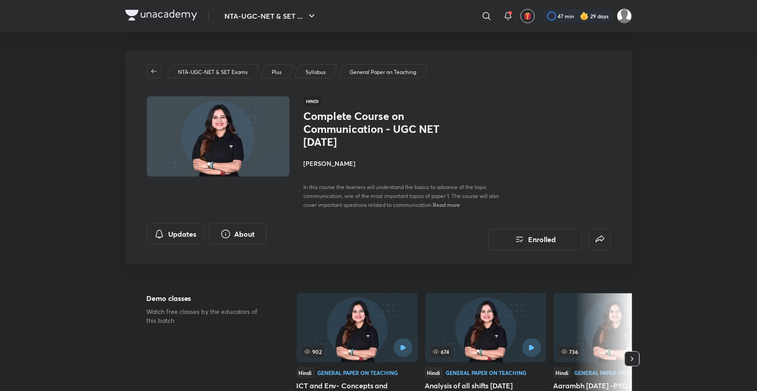
click at [325, 163] on h4 "[PERSON_NAME]" at bounding box center [404, 163] width 200 height 9
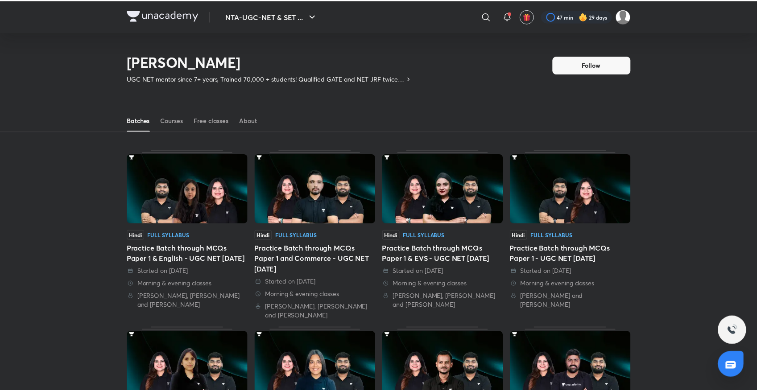
scroll to position [39, 0]
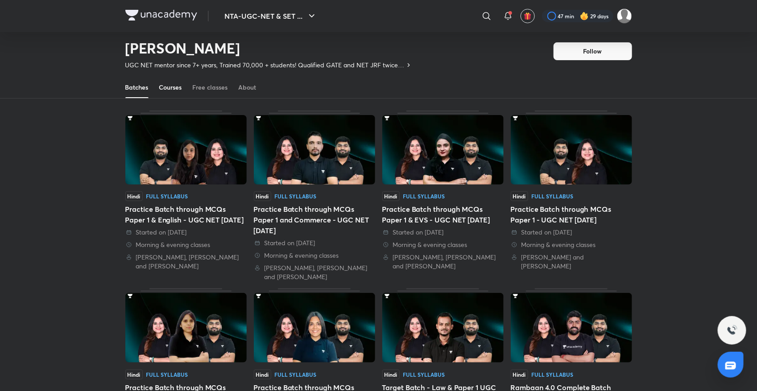
click at [165, 91] on div "Courses" at bounding box center [170, 87] width 23 height 9
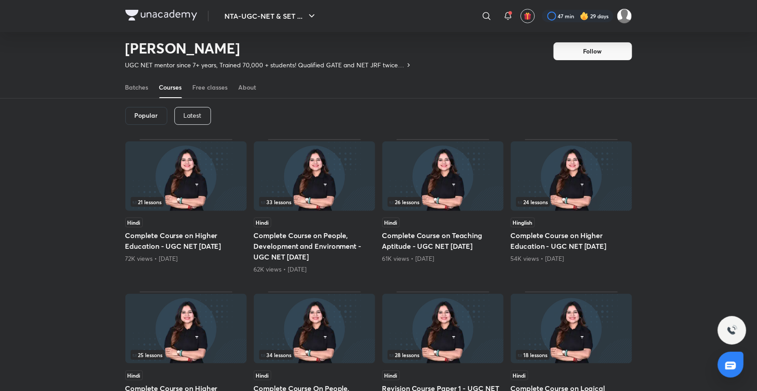
click at [203, 117] on div "Latest" at bounding box center [192, 116] width 37 height 18
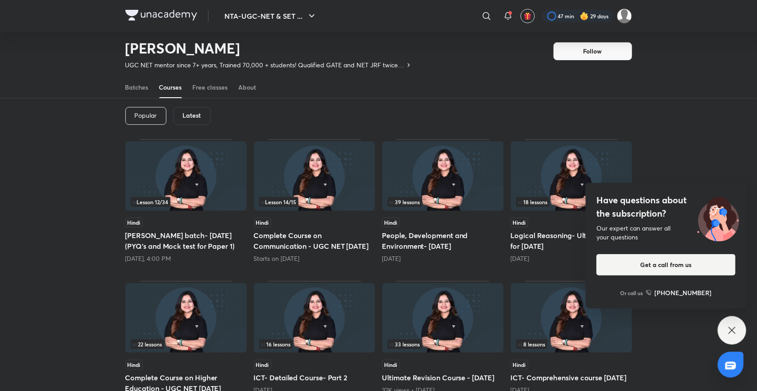
scroll to position [381, 0]
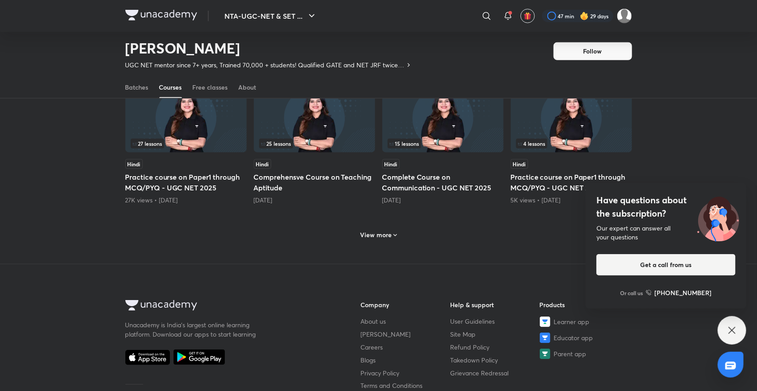
click at [484, 331] on icon at bounding box center [732, 330] width 11 height 11
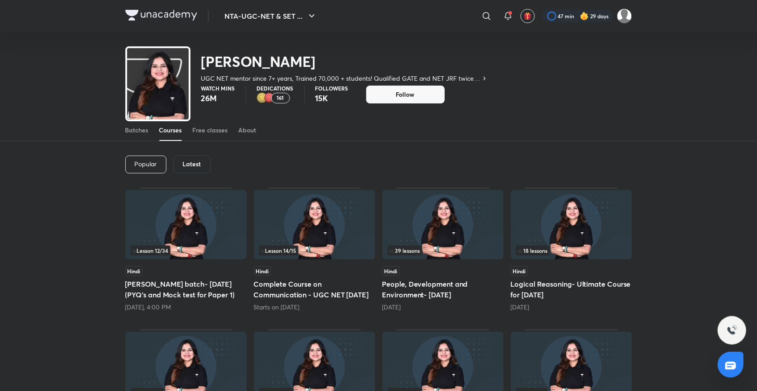
scroll to position [0, 0]
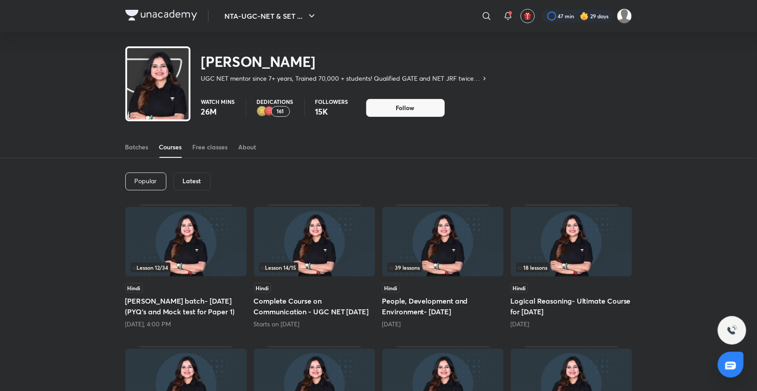
click at [436, 313] on h5 "People, Development and Environment- December 2025" at bounding box center [442, 306] width 121 height 21
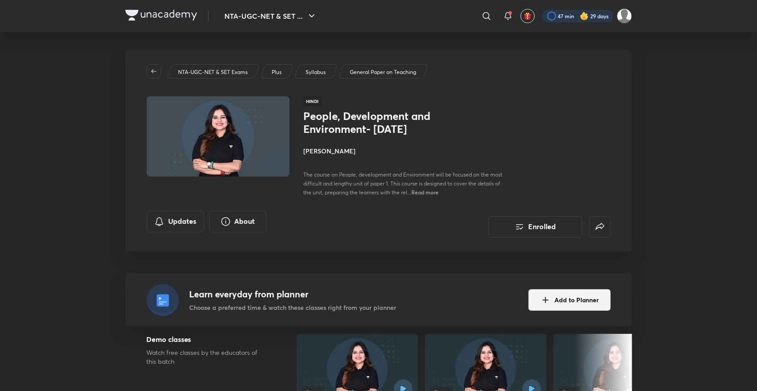
click at [484, 16] on div at bounding box center [577, 16] width 71 height 12
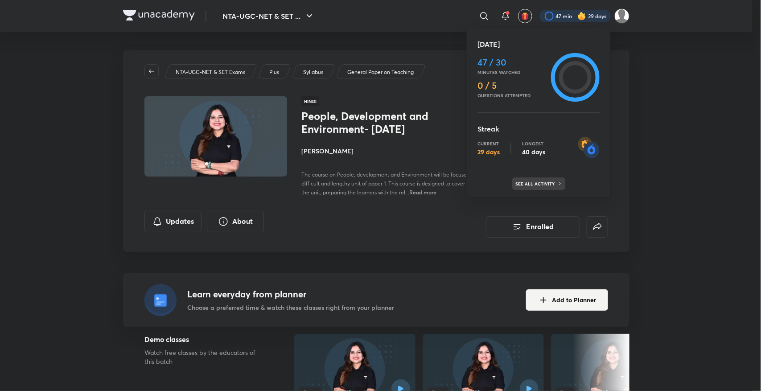
click at [484, 186] on div "See all activity" at bounding box center [539, 184] width 53 height 12
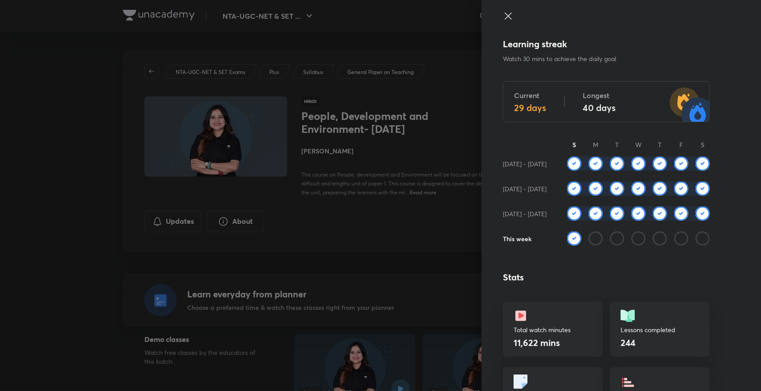
click at [484, 20] on icon at bounding box center [508, 16] width 11 height 11
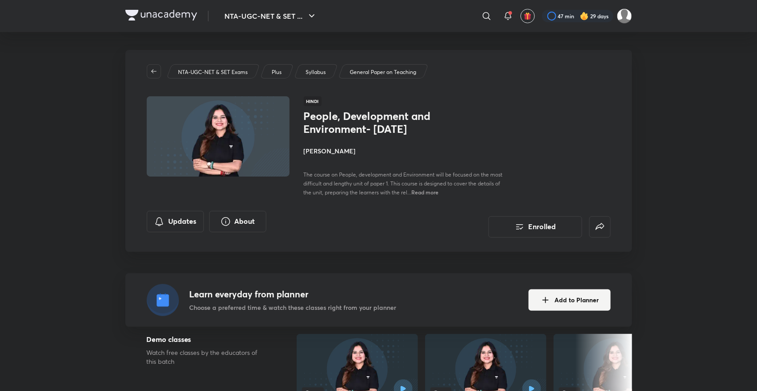
click at [484, 20] on icon at bounding box center [508, 16] width 11 height 11
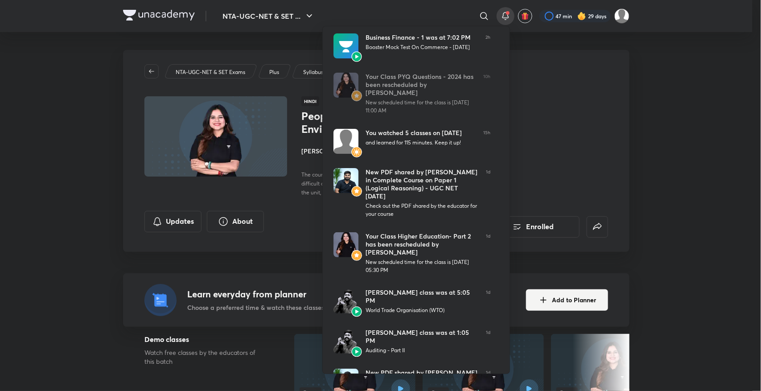
click at [484, 213] on div at bounding box center [380, 195] width 761 height 391
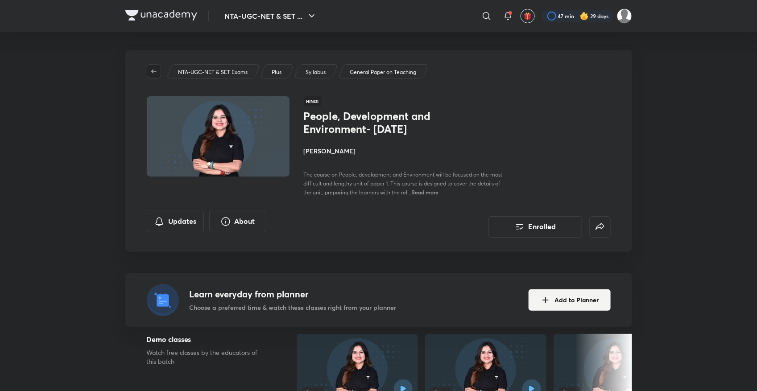
click at [154, 75] on button "button" at bounding box center [154, 71] width 14 height 14
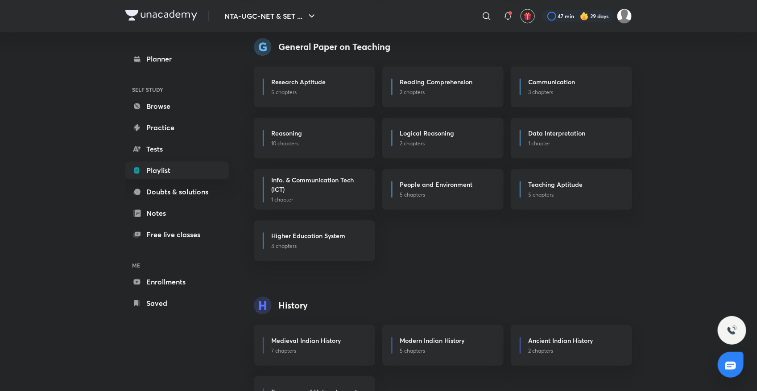
scroll to position [1046, 0]
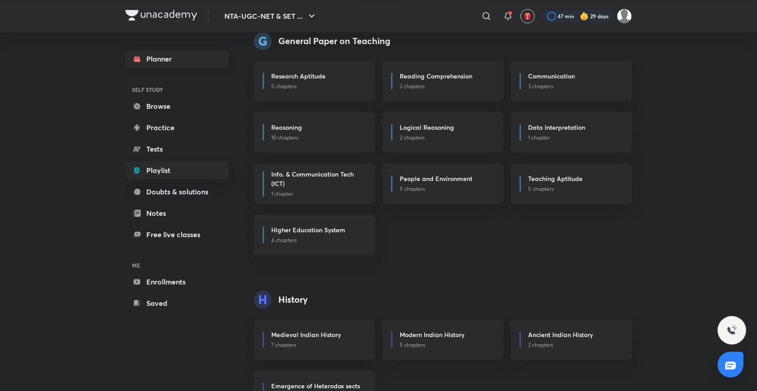
click at [154, 63] on link "Planner" at bounding box center [176, 59] width 103 height 18
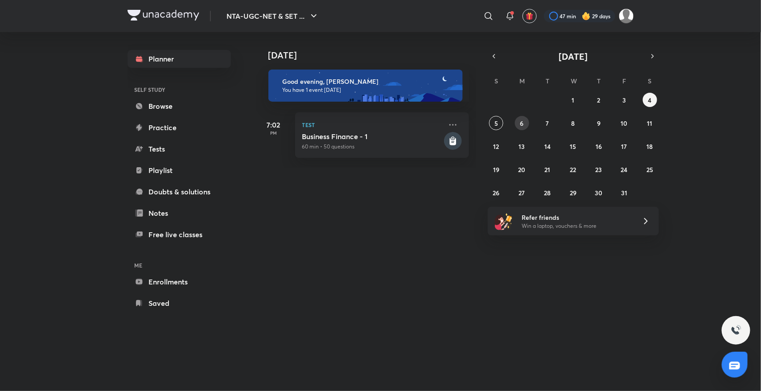
click at [484, 124] on abbr "6" at bounding box center [523, 123] width 4 height 8
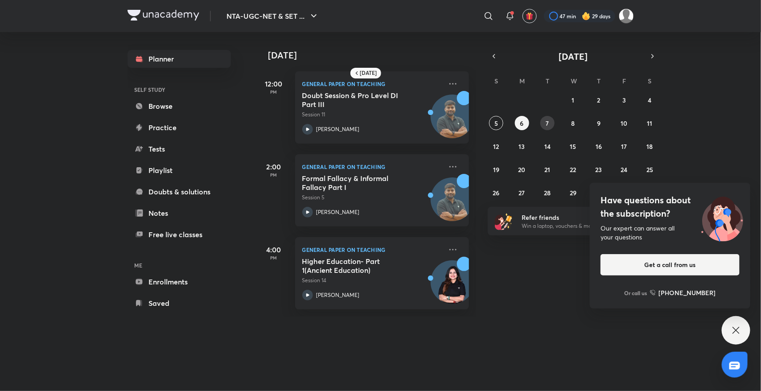
click at [484, 125] on button "7" at bounding box center [548, 123] width 14 height 14
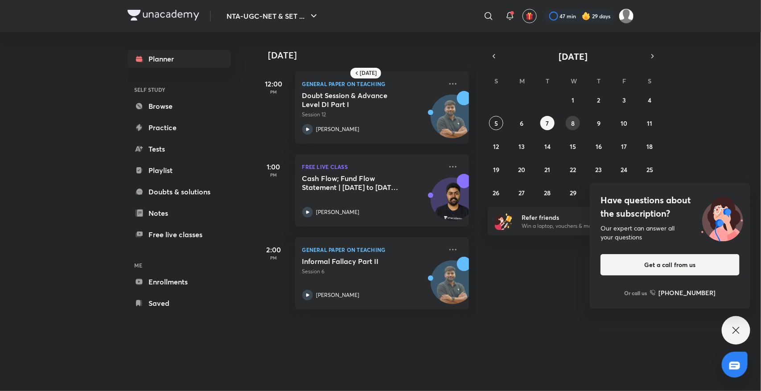
click at [484, 128] on button "8" at bounding box center [573, 123] width 14 height 14
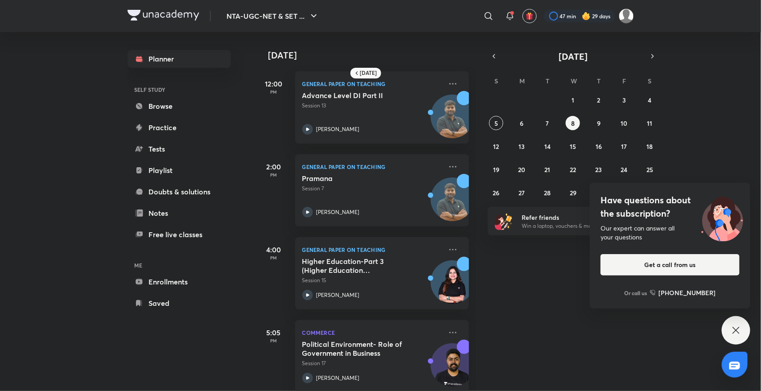
click at [484, 334] on div "Have questions about the subscription? Our expert can answer all your questions…" at bounding box center [736, 330] width 29 height 29
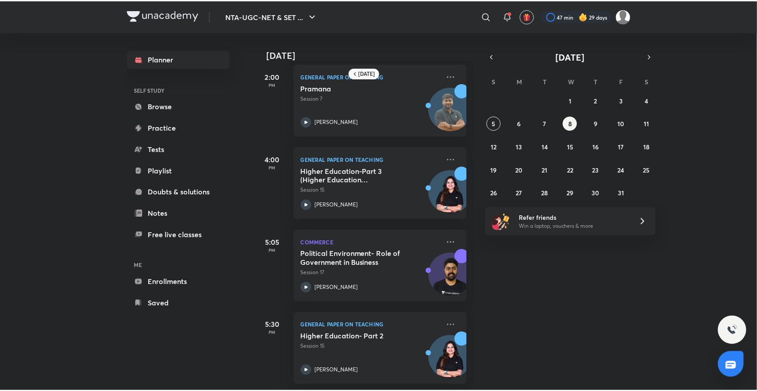
scroll to position [99, 0]
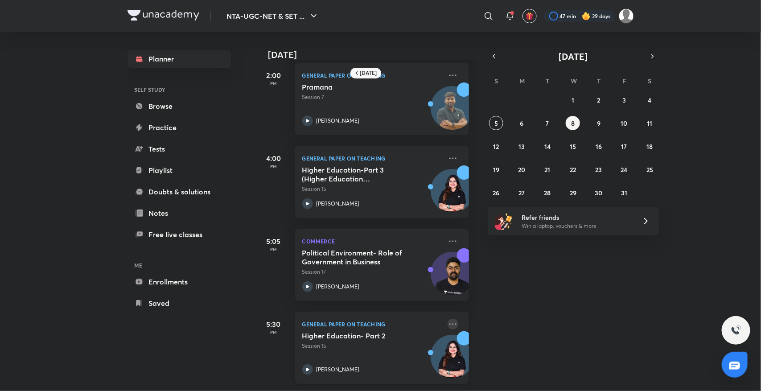
click at [448, 319] on icon at bounding box center [453, 324] width 11 height 11
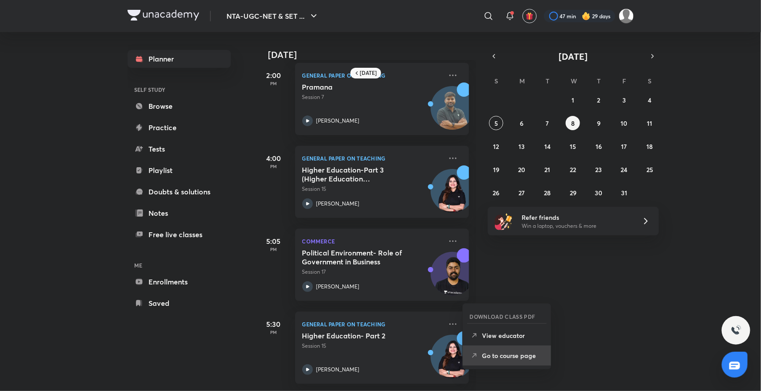
click at [484, 360] on li "Go to course page" at bounding box center [507, 356] width 88 height 20
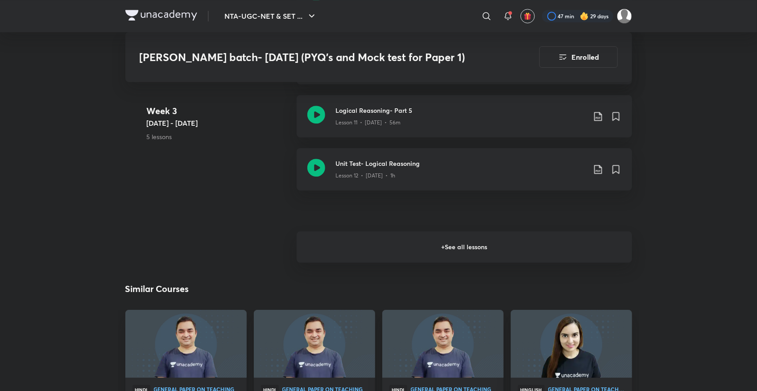
scroll to position [1050, 0]
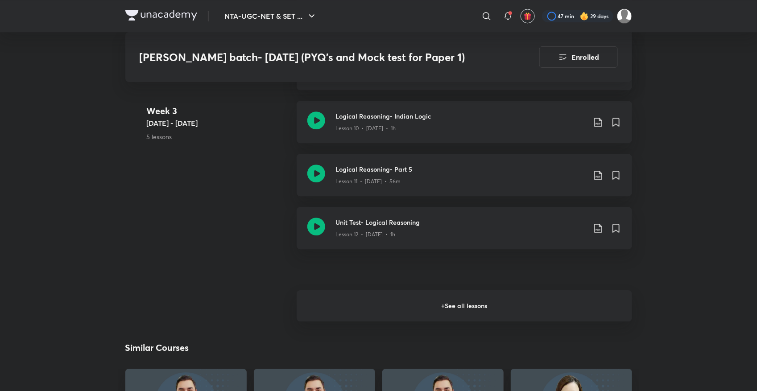
click at [484, 298] on h6 "+ See all lessons" at bounding box center [464, 305] width 335 height 31
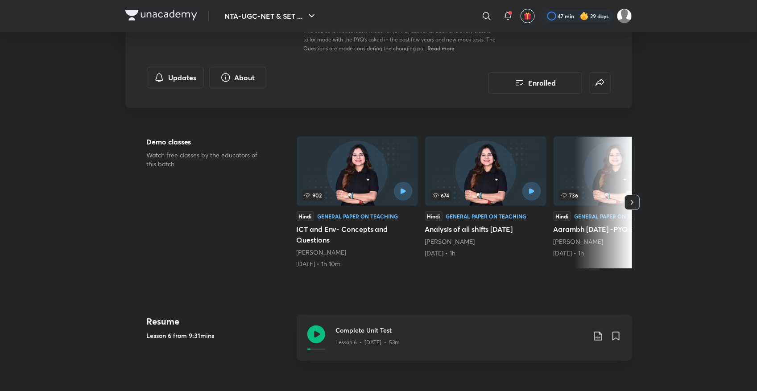
scroll to position [0, 0]
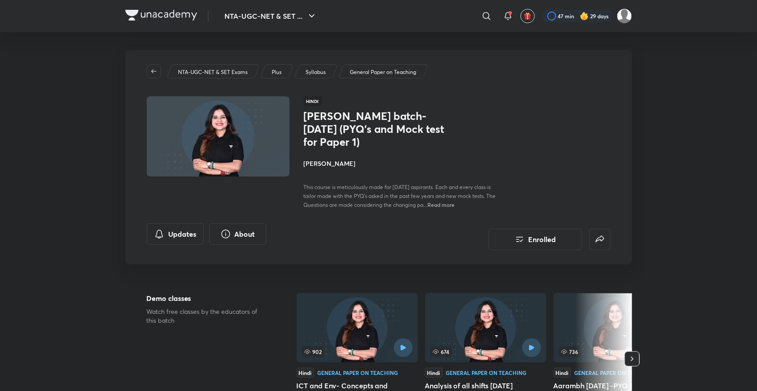
click at [311, 68] on p "Syllabus" at bounding box center [316, 72] width 20 height 8
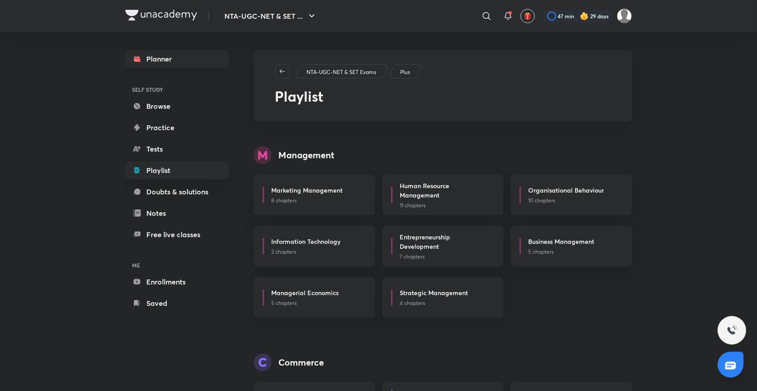
click at [152, 63] on link "Planner" at bounding box center [176, 59] width 103 height 18
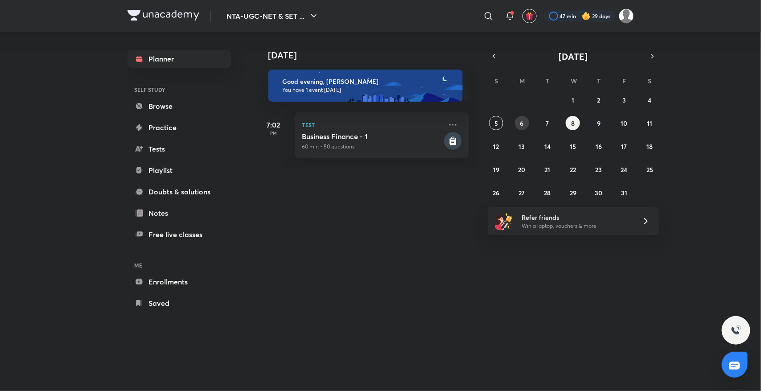
click at [484, 117] on button "6" at bounding box center [522, 123] width 14 height 14
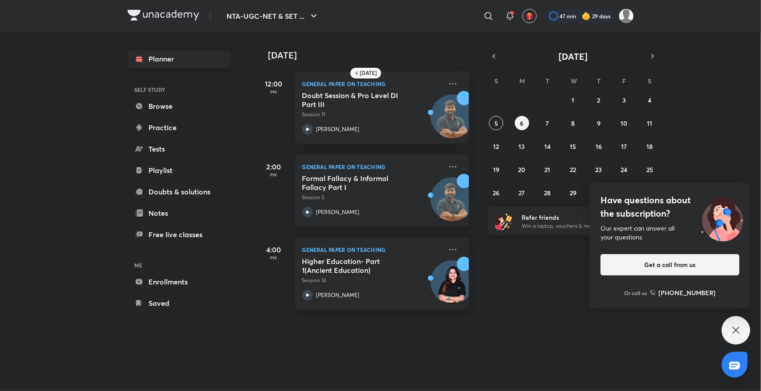
click at [484, 338] on div "Have questions about the subscription? Our expert can answer all your questions…" at bounding box center [736, 330] width 29 height 29
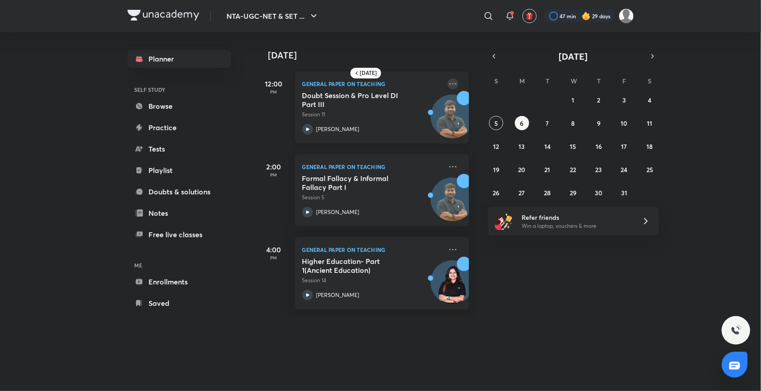
click at [448, 83] on icon at bounding box center [453, 84] width 11 height 11
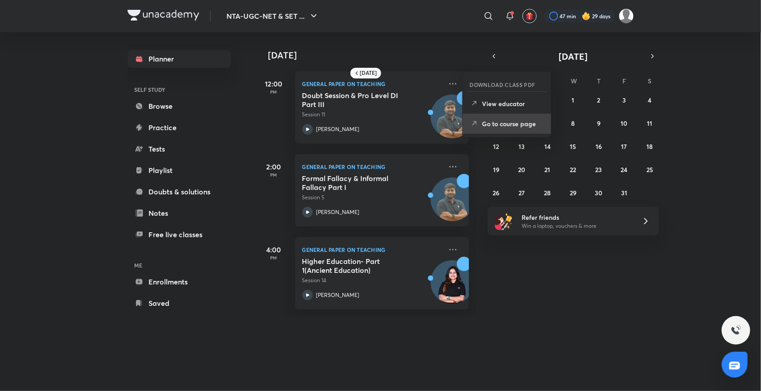
click at [484, 119] on p "Go to course page" at bounding box center [514, 123] width 62 height 9
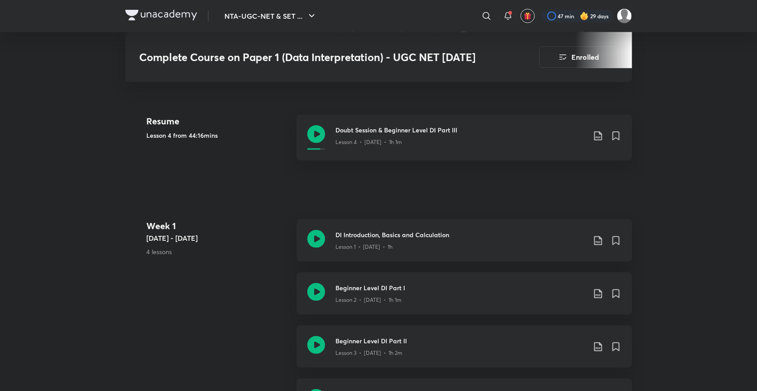
scroll to position [312, 0]
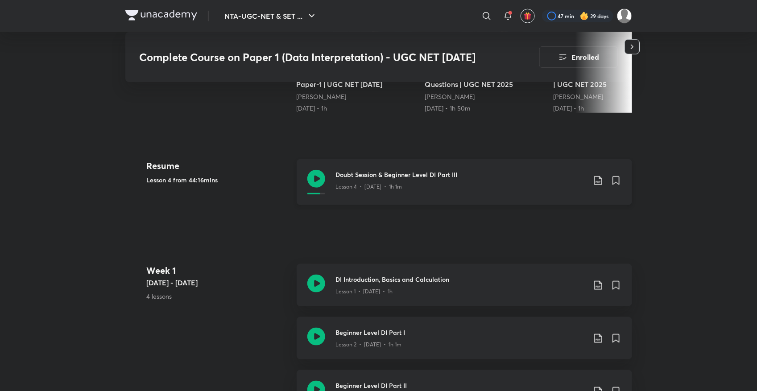
click at [313, 177] on icon at bounding box center [316, 179] width 18 height 18
click at [484, 14] on div at bounding box center [577, 16] width 71 height 12
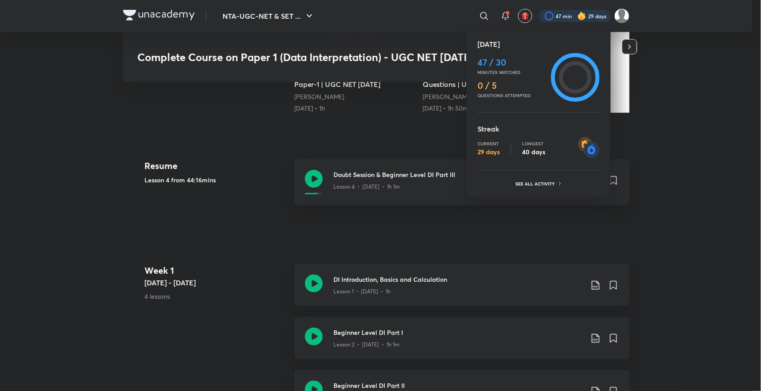
click at [484, 67] on h4 "47 / 30" at bounding box center [513, 62] width 70 height 11
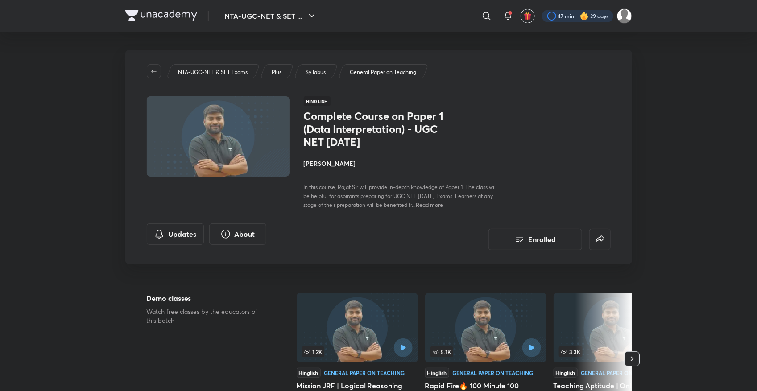
click at [484, 16] on div at bounding box center [577, 16] width 71 height 12
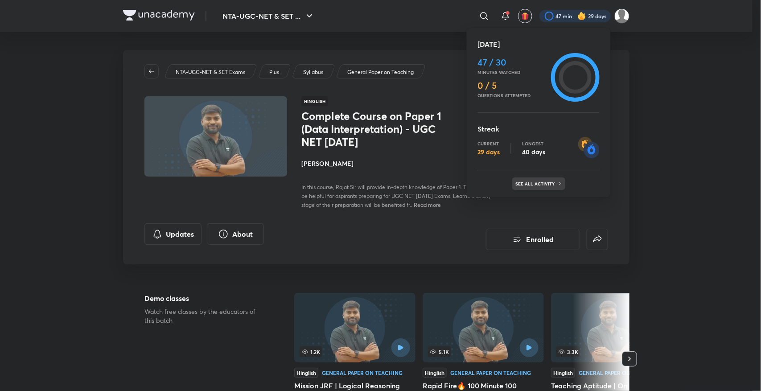
click at [484, 182] on p "See all activity" at bounding box center [536, 183] width 41 height 5
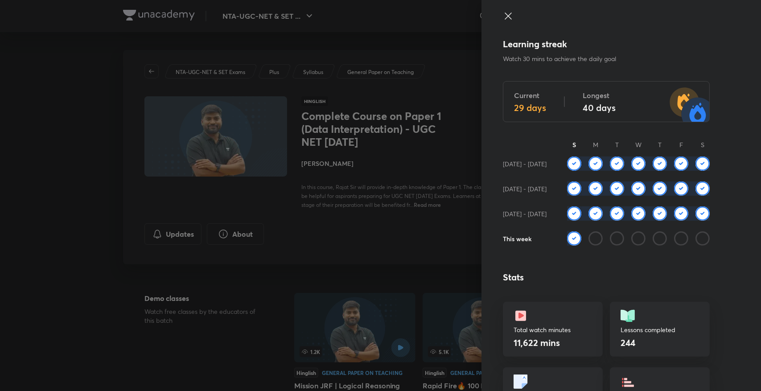
click at [444, 246] on div at bounding box center [380, 195] width 761 height 391
